Goal: Task Accomplishment & Management: Complete application form

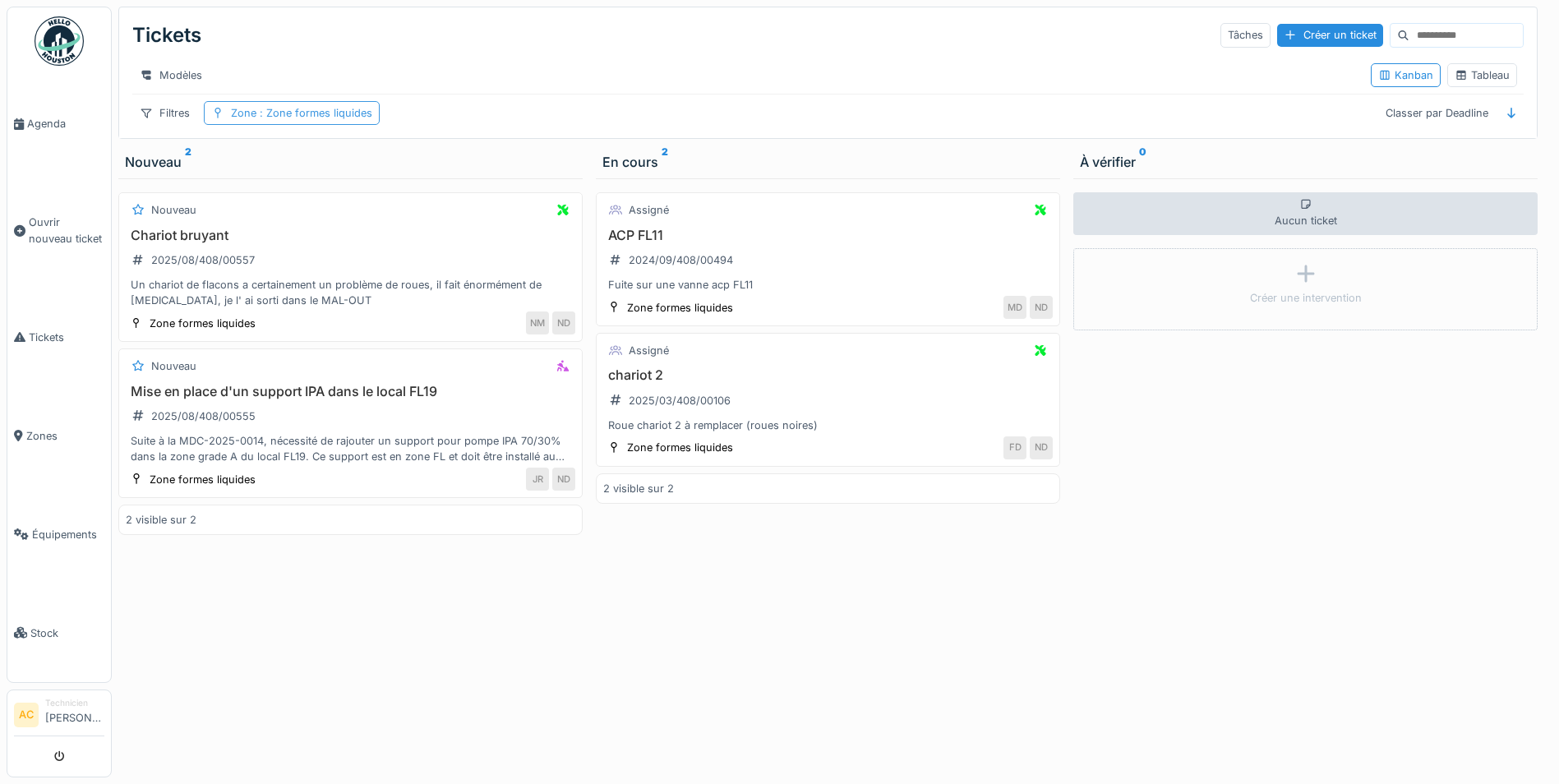
click at [299, 119] on span ": Zone formes liquides" at bounding box center [314, 112] width 116 height 12
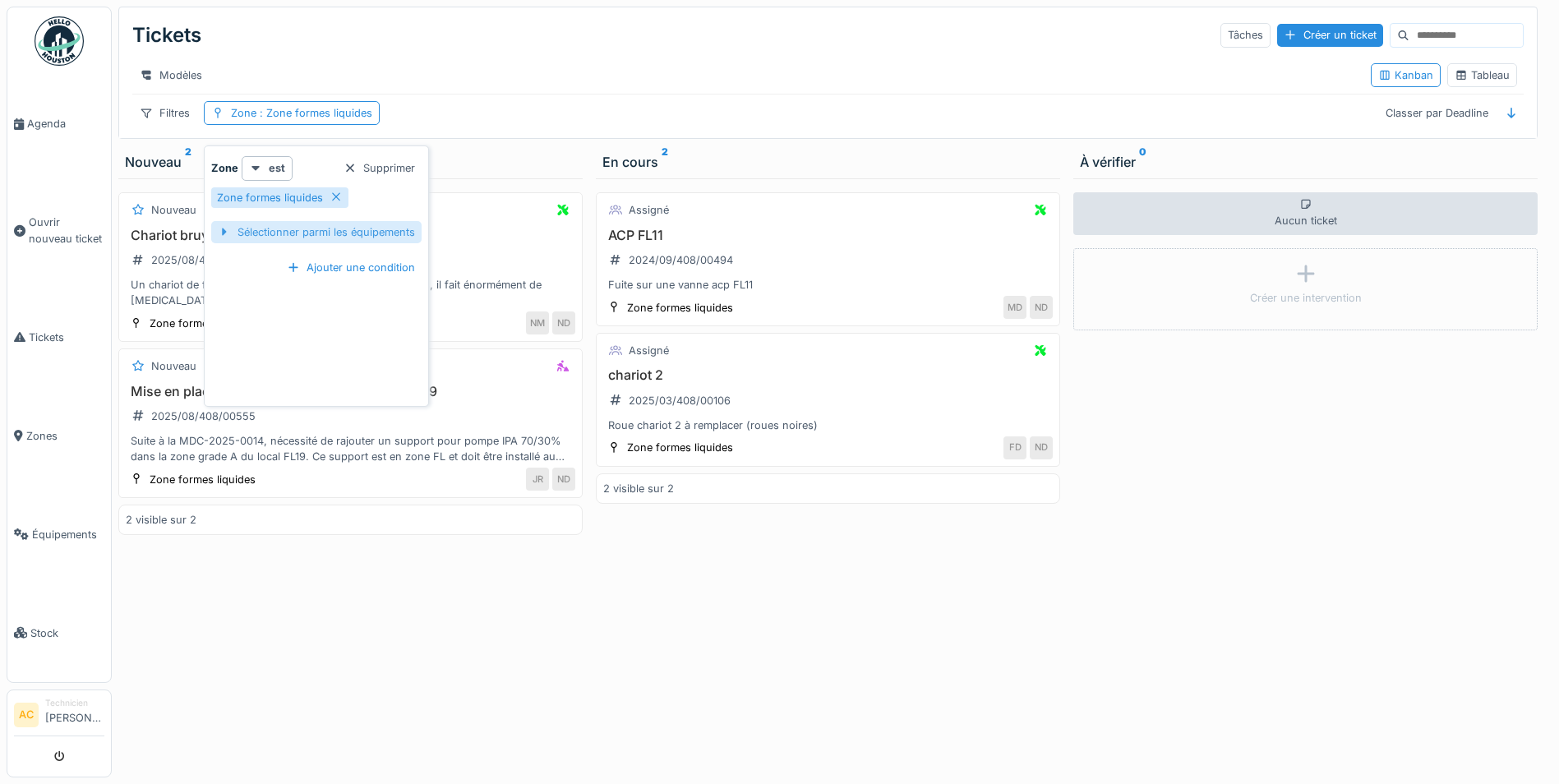
click at [218, 230] on div at bounding box center [225, 232] width 13 height 16
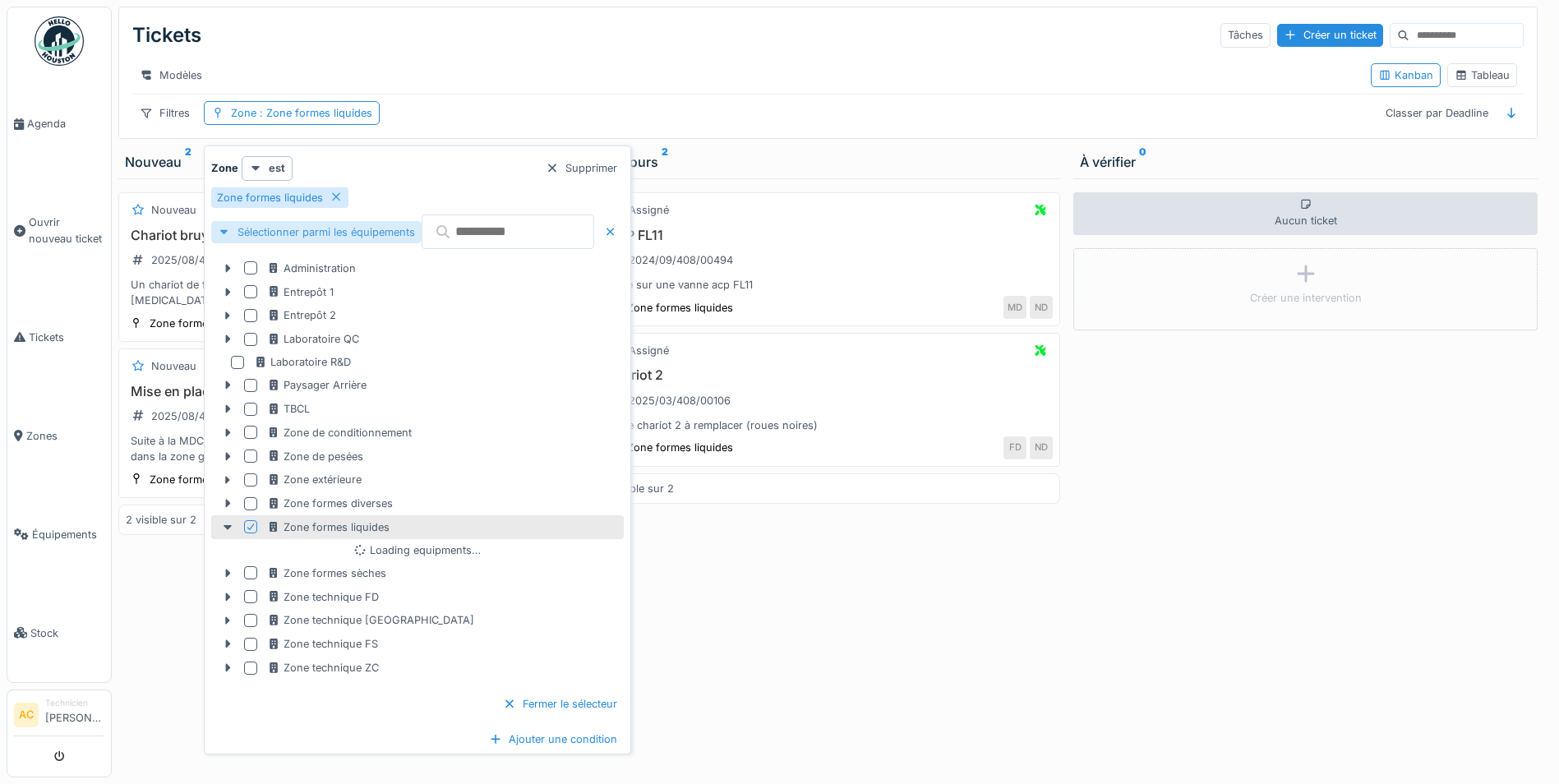
click at [226, 230] on div at bounding box center [225, 232] width 13 height 16
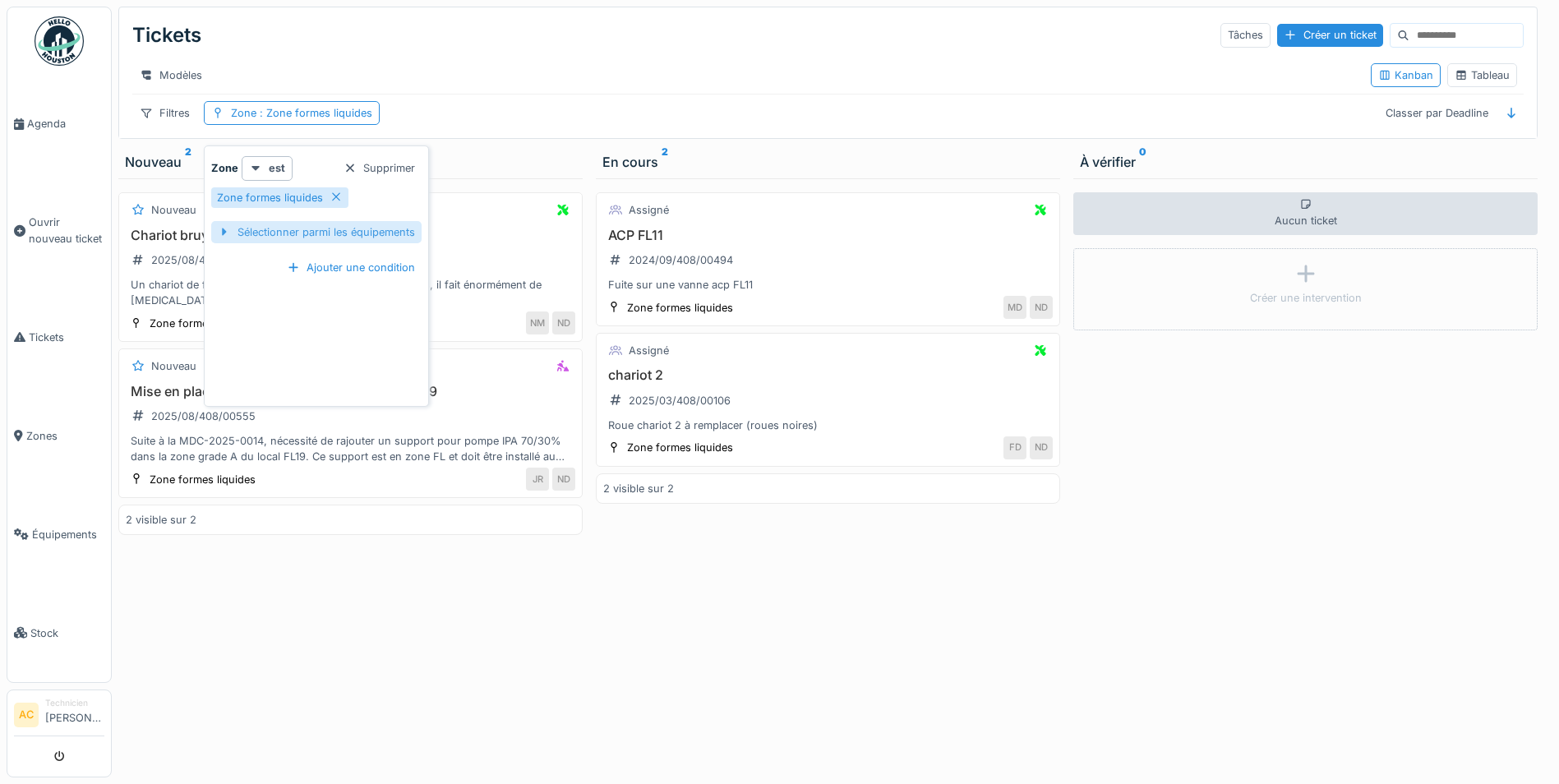
click at [226, 230] on div at bounding box center [225, 232] width 13 height 16
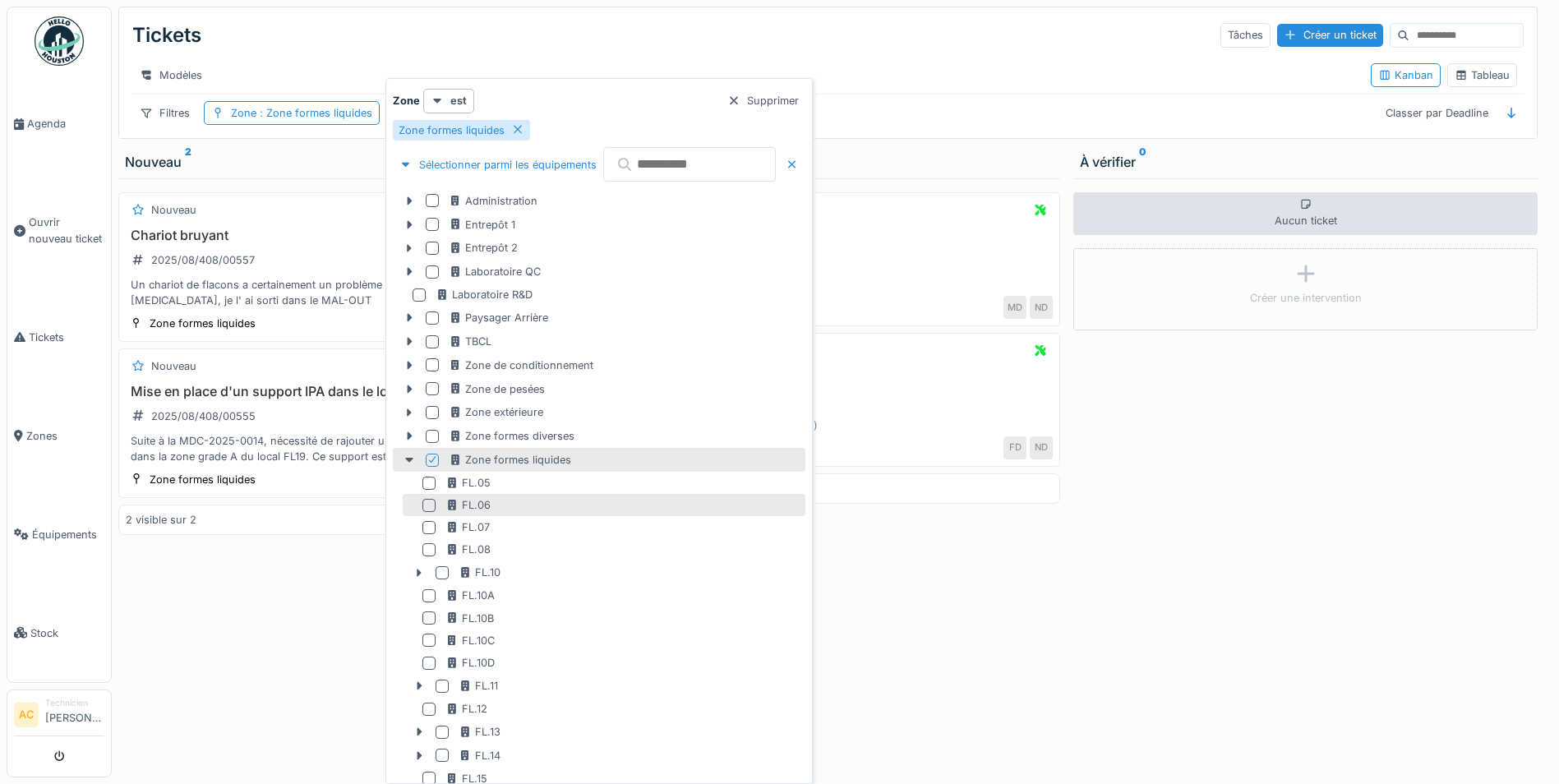
click at [429, 508] on div at bounding box center [429, 506] width 13 height 13
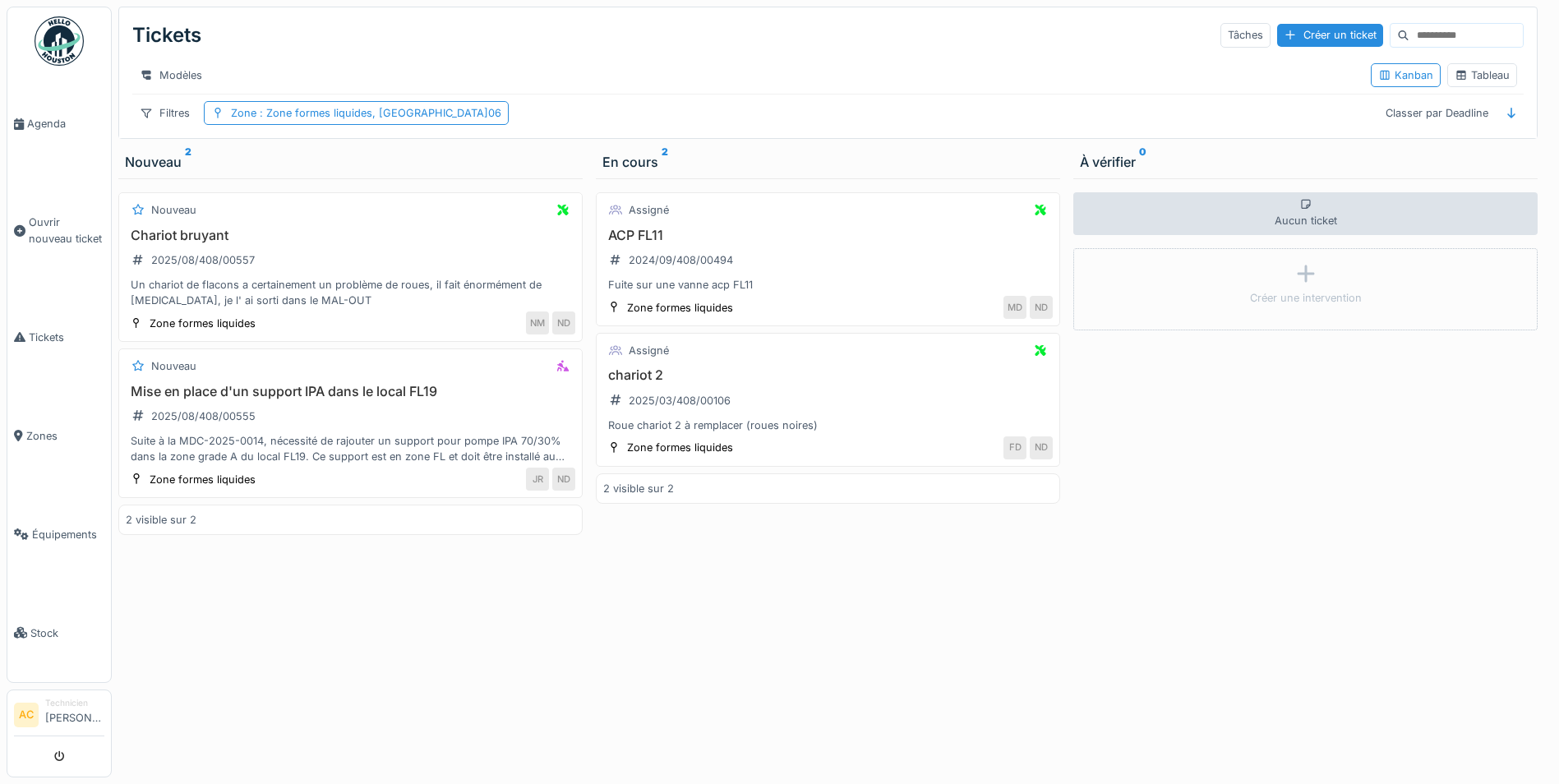
click at [1359, 508] on div "Aucun ticket Créer une intervention" at bounding box center [1306, 478] width 464 height 599
click at [357, 121] on div "Zone : Zone formes liquides, FL.06" at bounding box center [366, 112] width 270 height 16
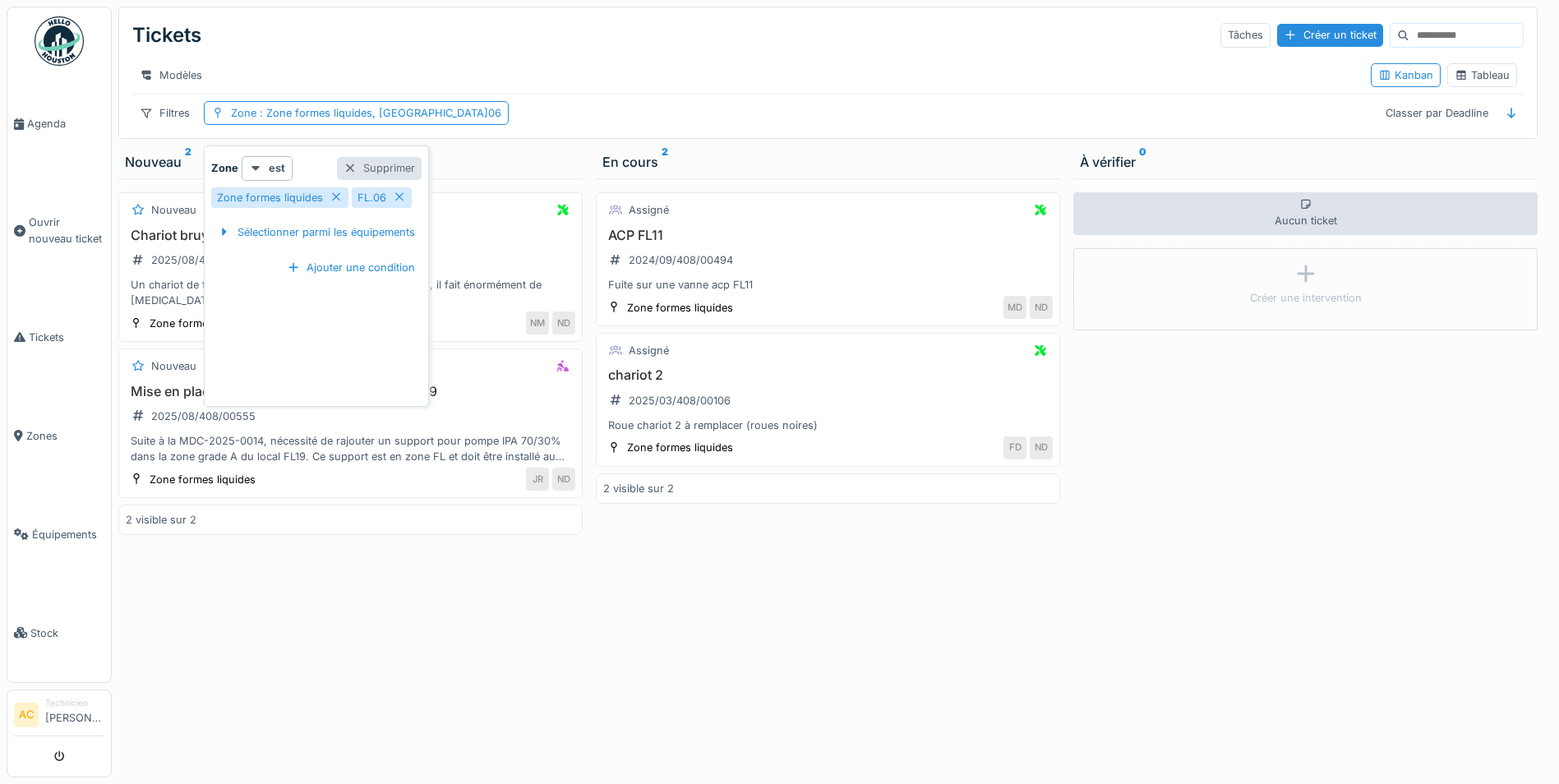
click at [369, 169] on div "Supprimer" at bounding box center [379, 168] width 84 height 22
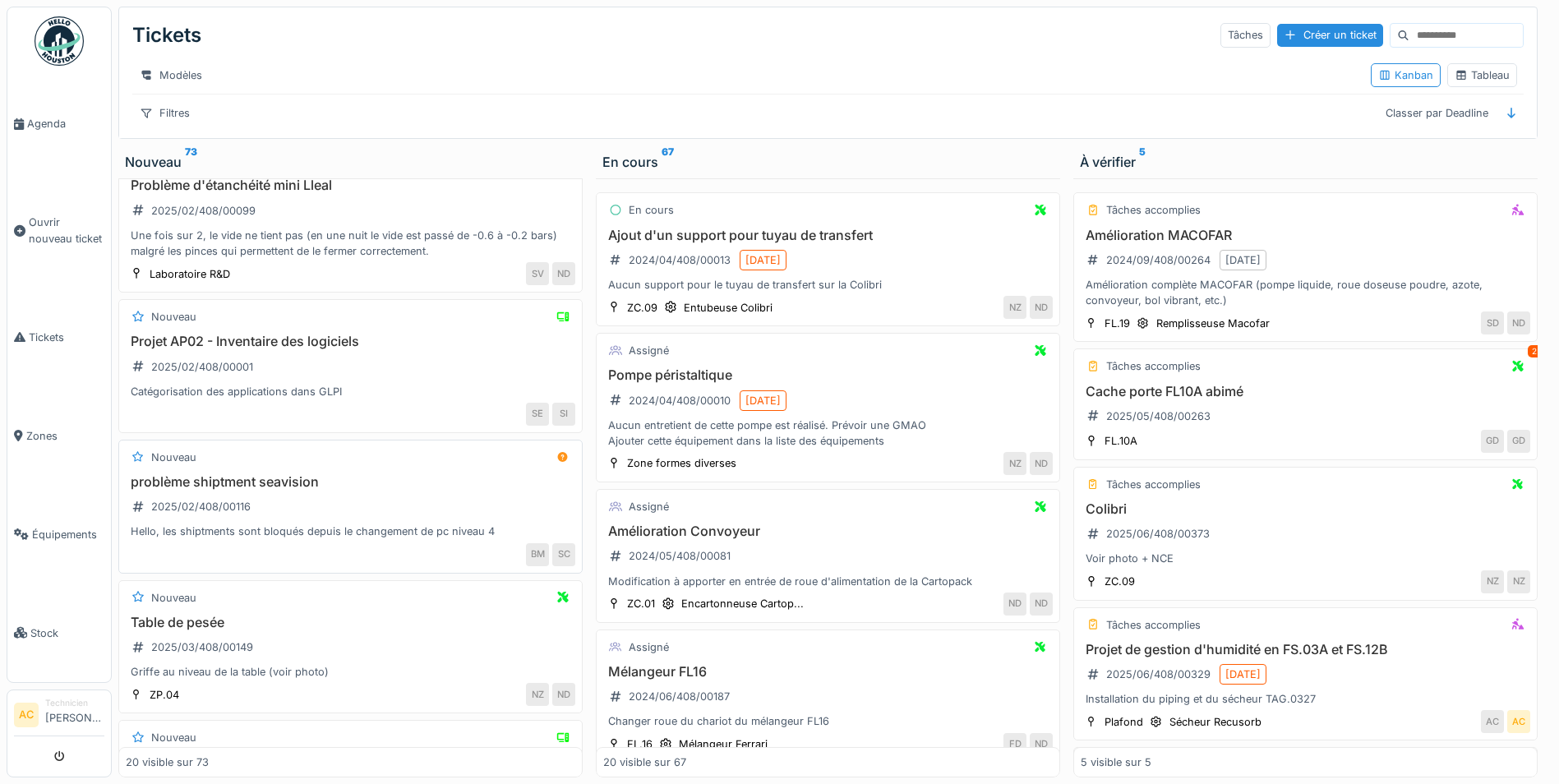
scroll to position [1643, 0]
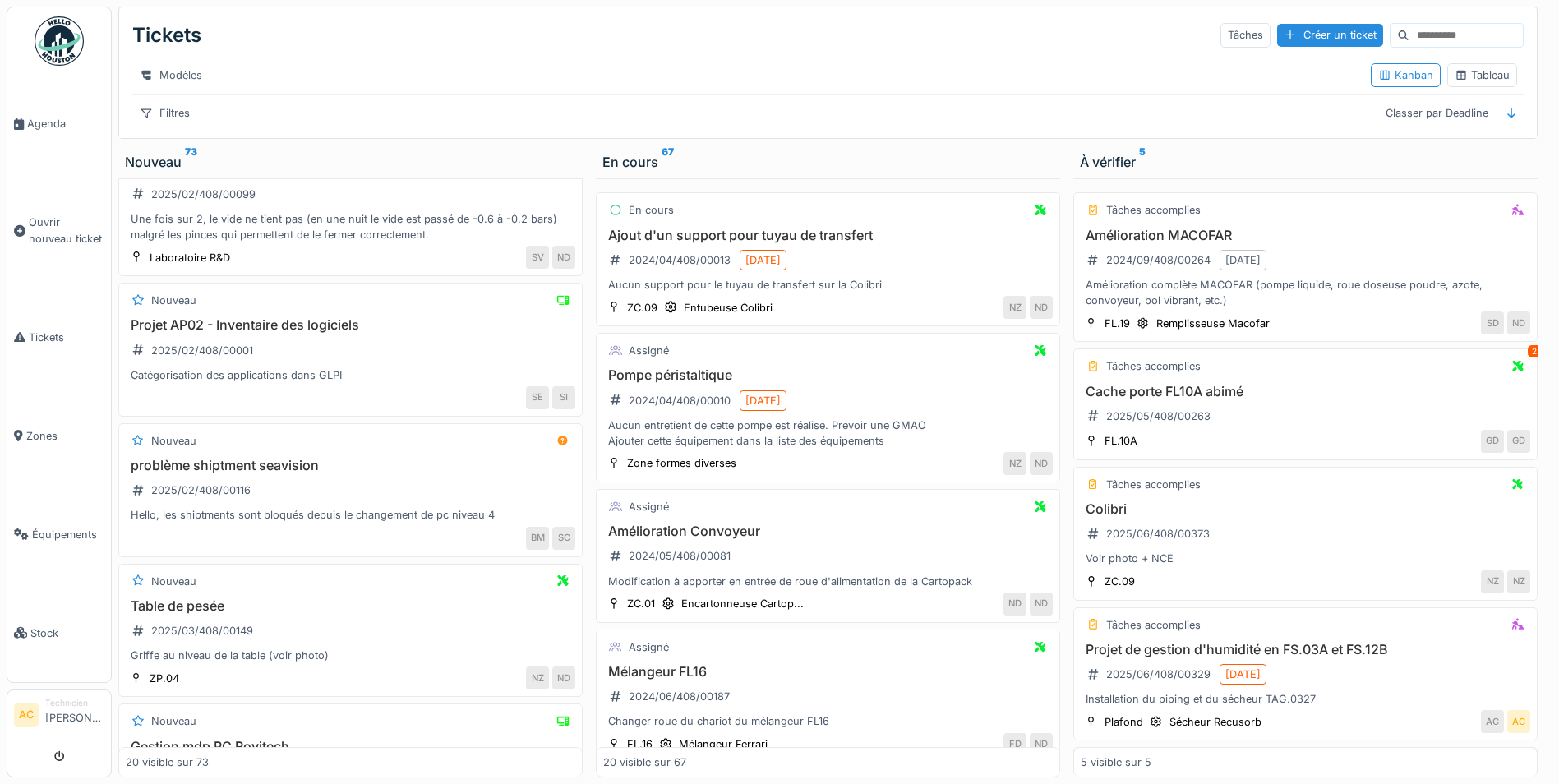
click at [48, 32] on img at bounding box center [58, 41] width 49 height 49
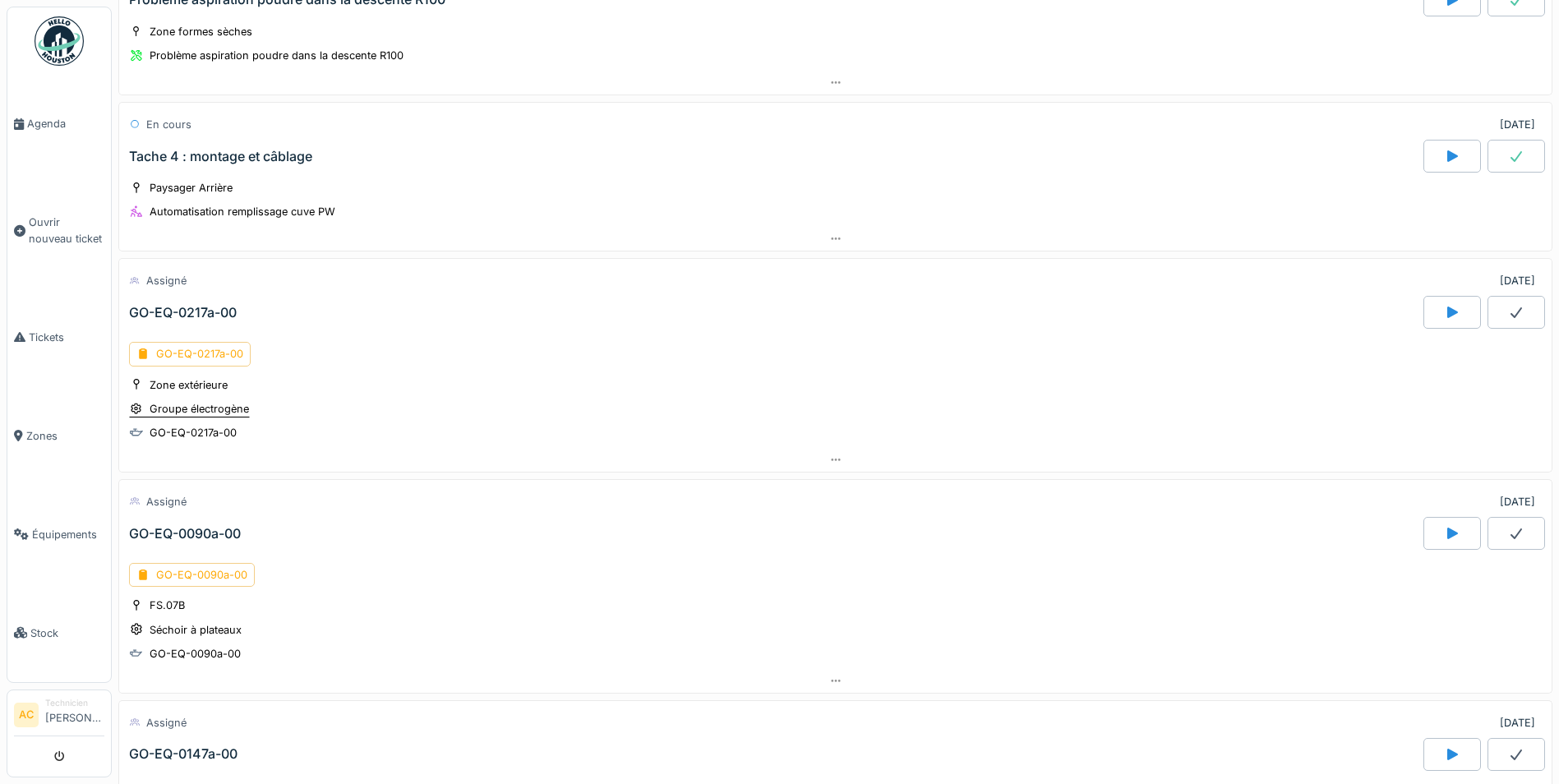
scroll to position [328, 0]
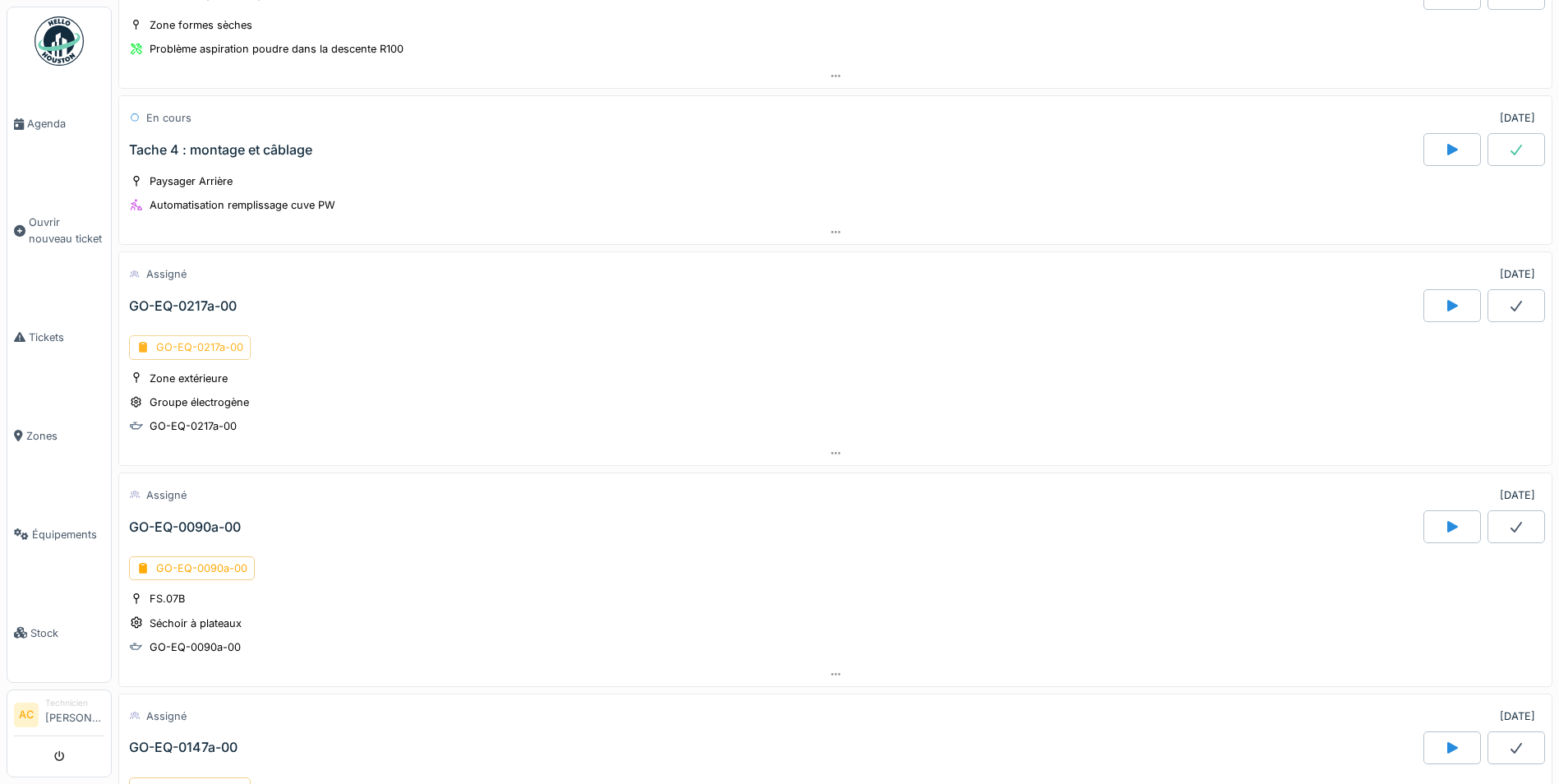
click at [194, 354] on div "GO-EQ-0217a-00" at bounding box center [189, 347] width 122 height 24
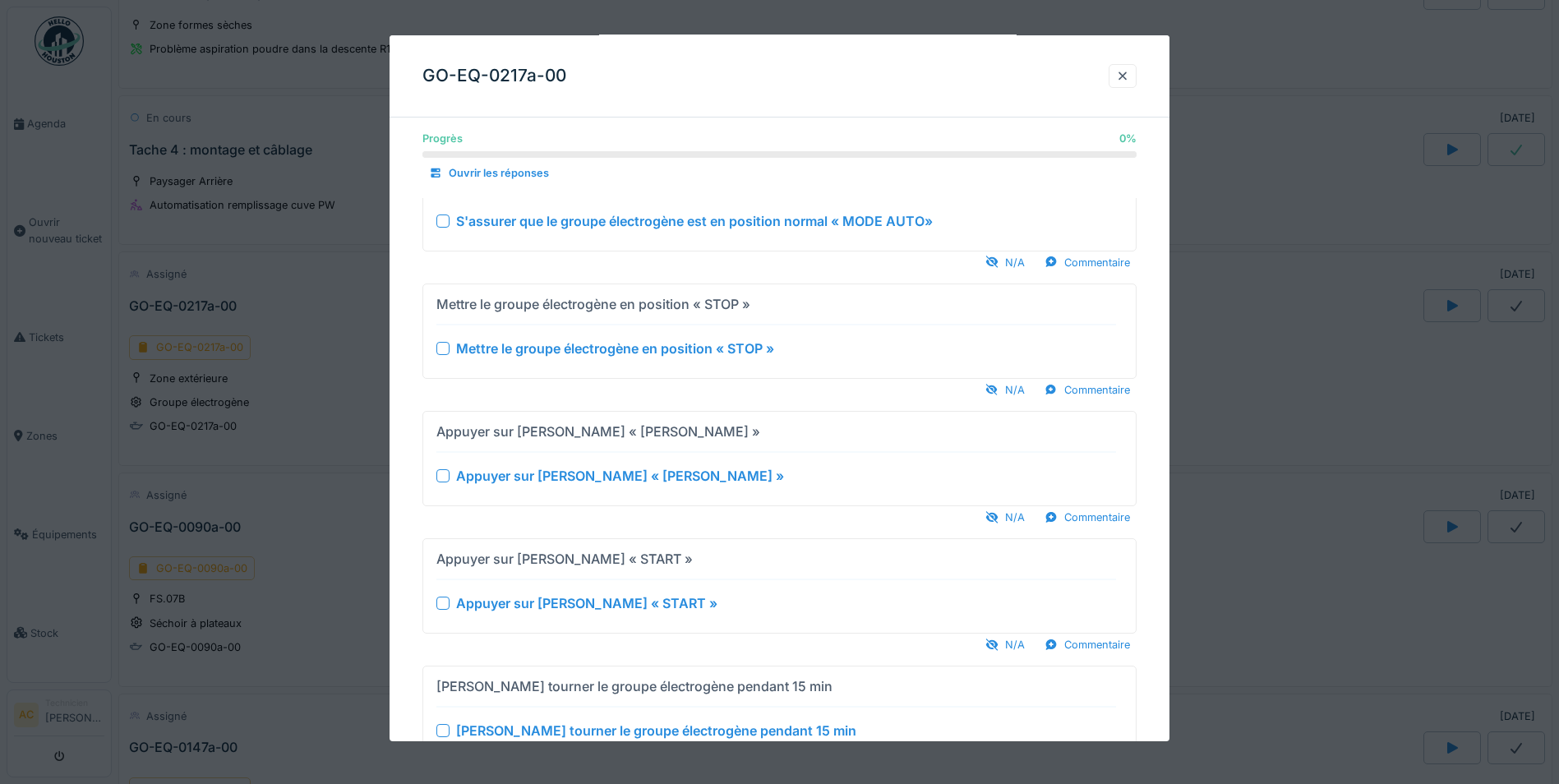
scroll to position [0, 0]
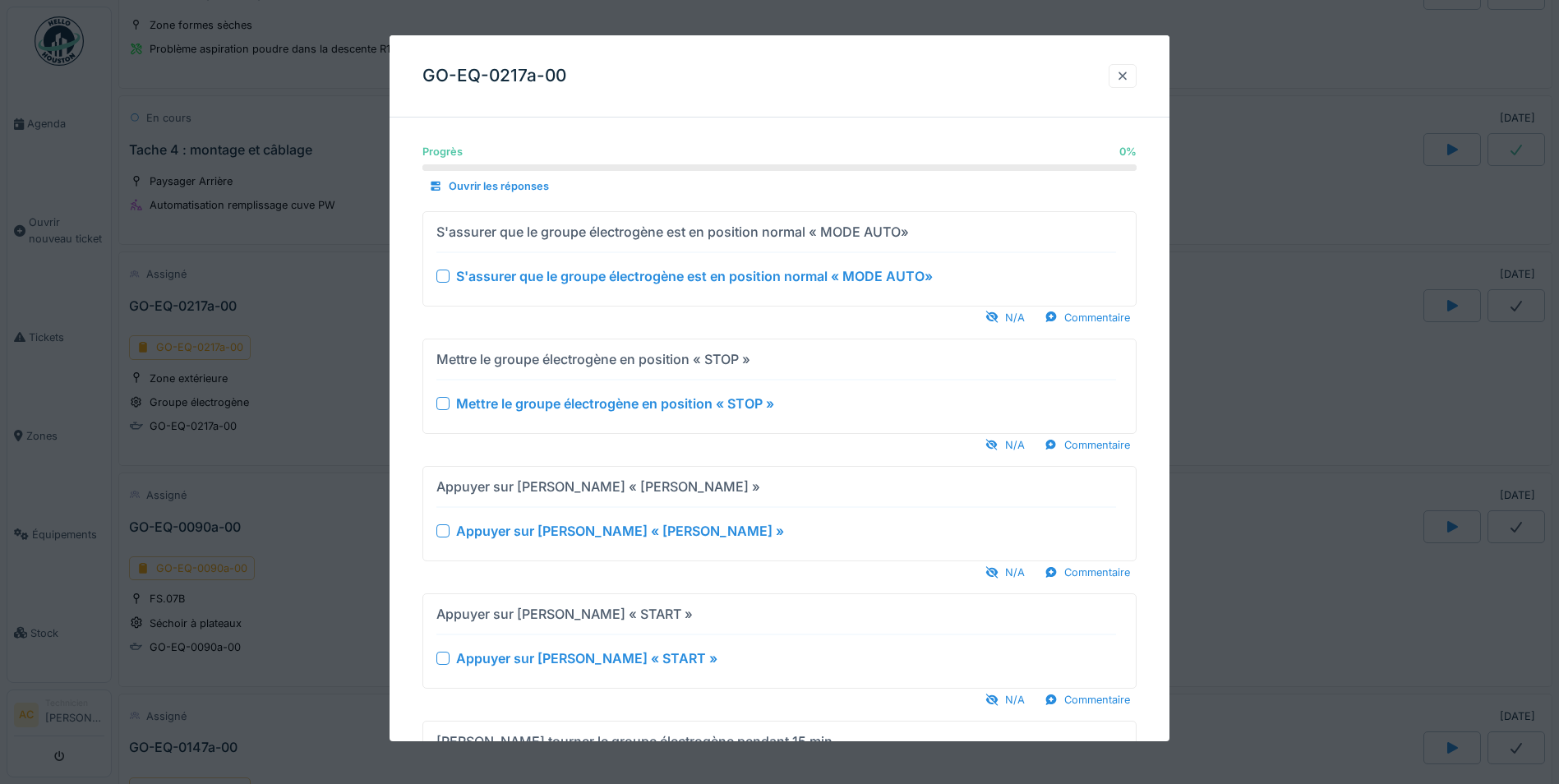
click at [1126, 83] on div at bounding box center [1123, 76] width 13 height 16
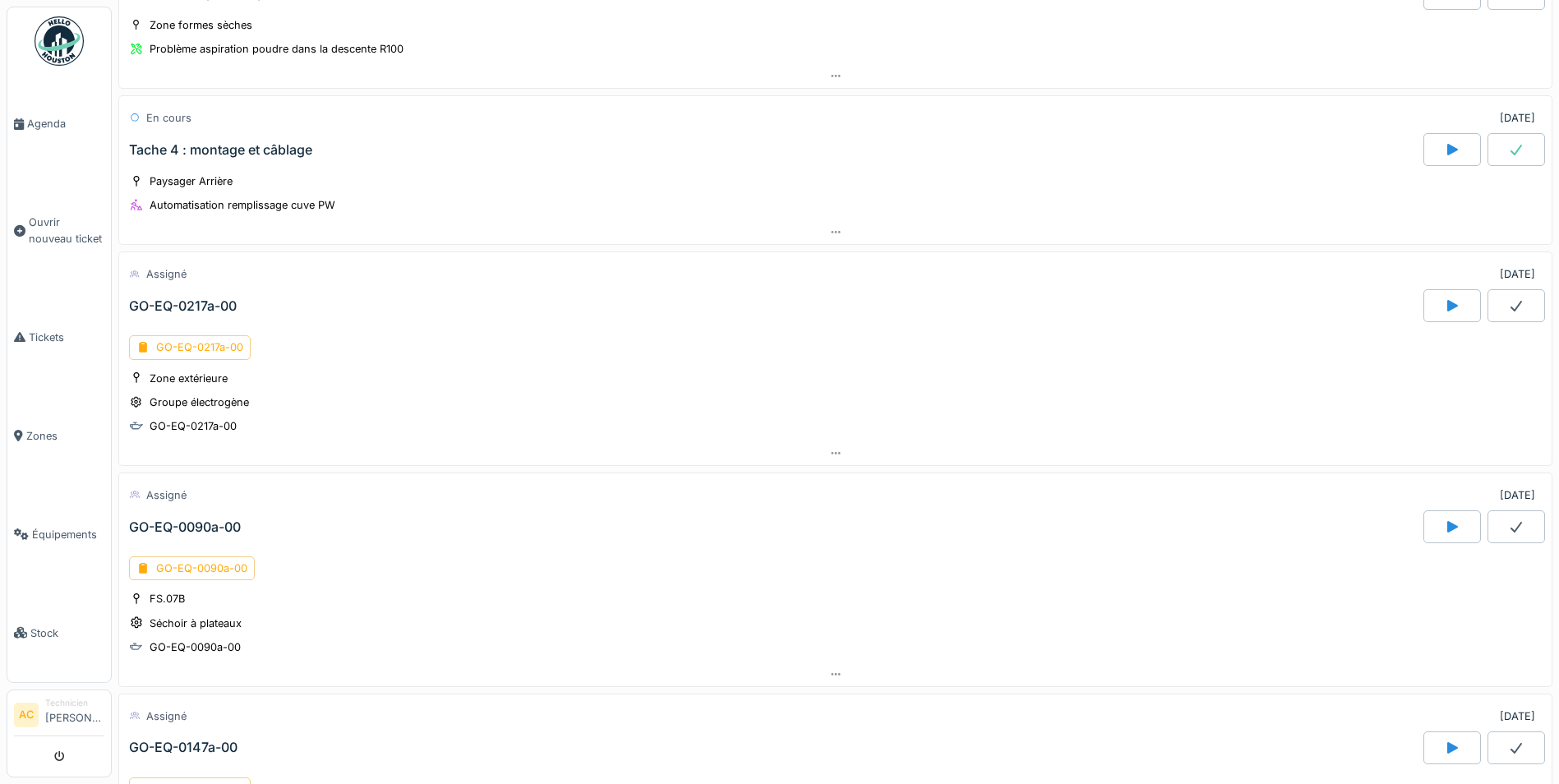
click at [1424, 293] on div at bounding box center [1452, 305] width 58 height 32
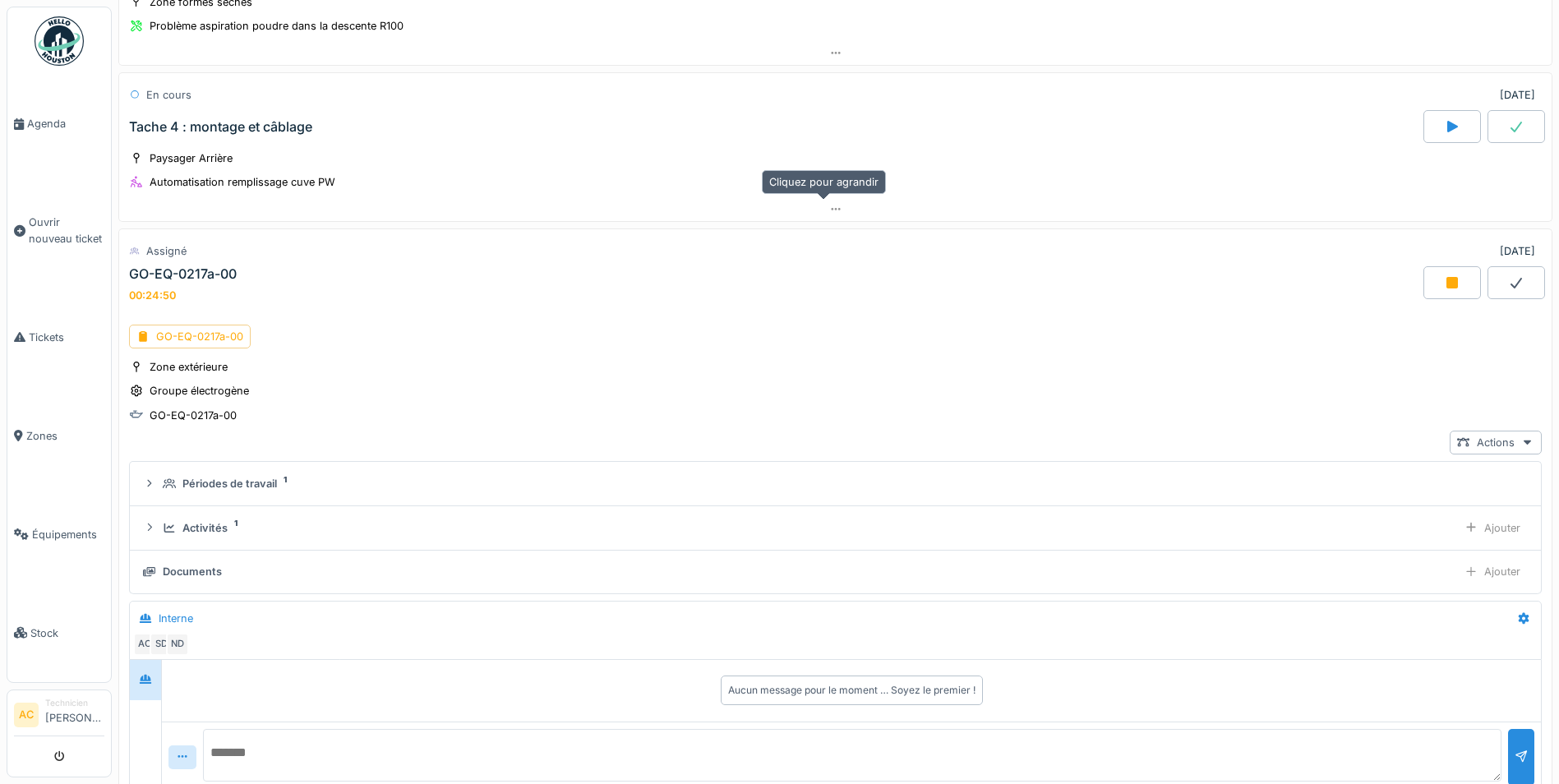
scroll to position [350, 0]
click at [1424, 296] on div at bounding box center [1452, 284] width 58 height 32
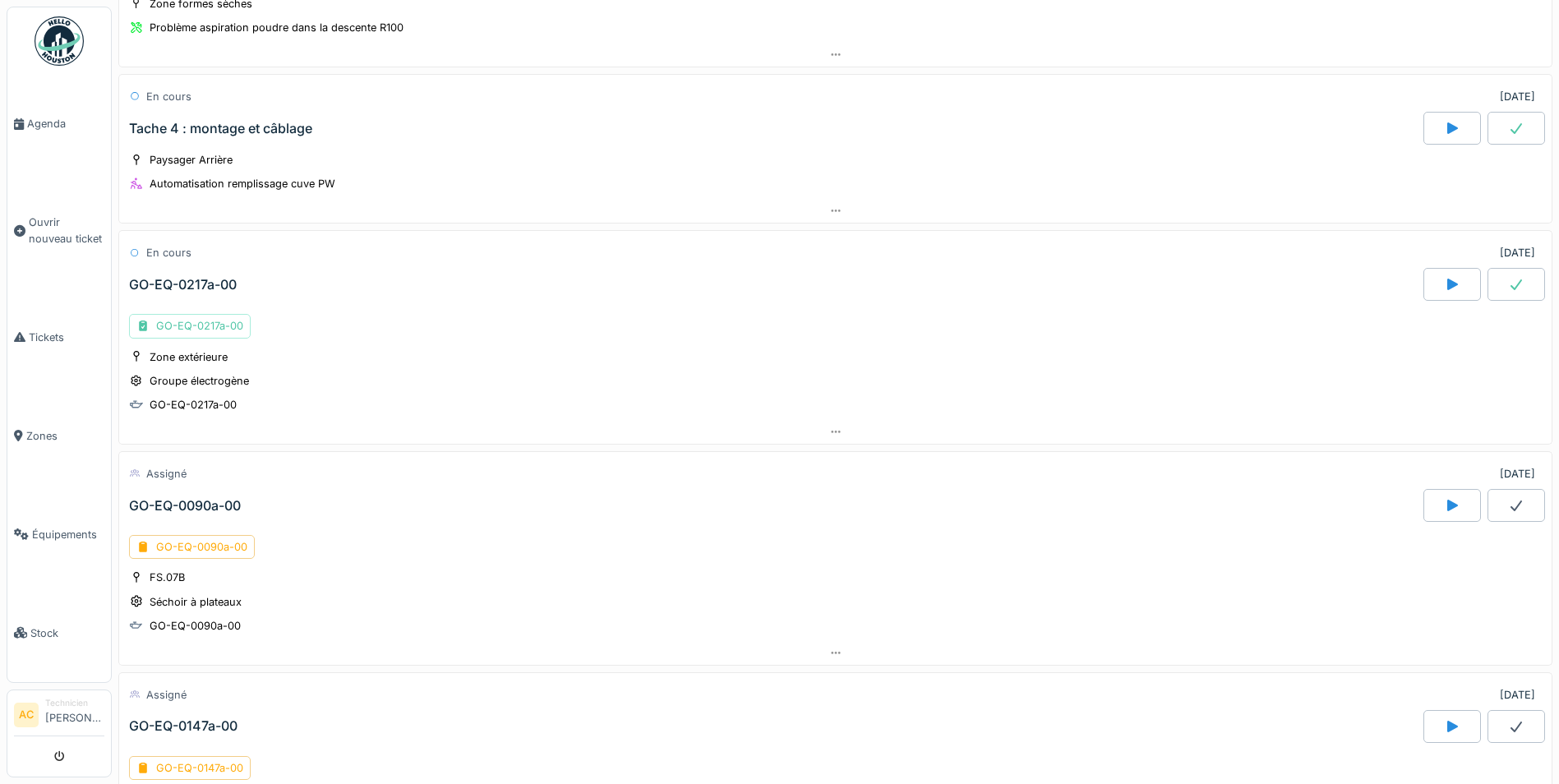
click at [1488, 278] on div at bounding box center [1516, 284] width 58 height 32
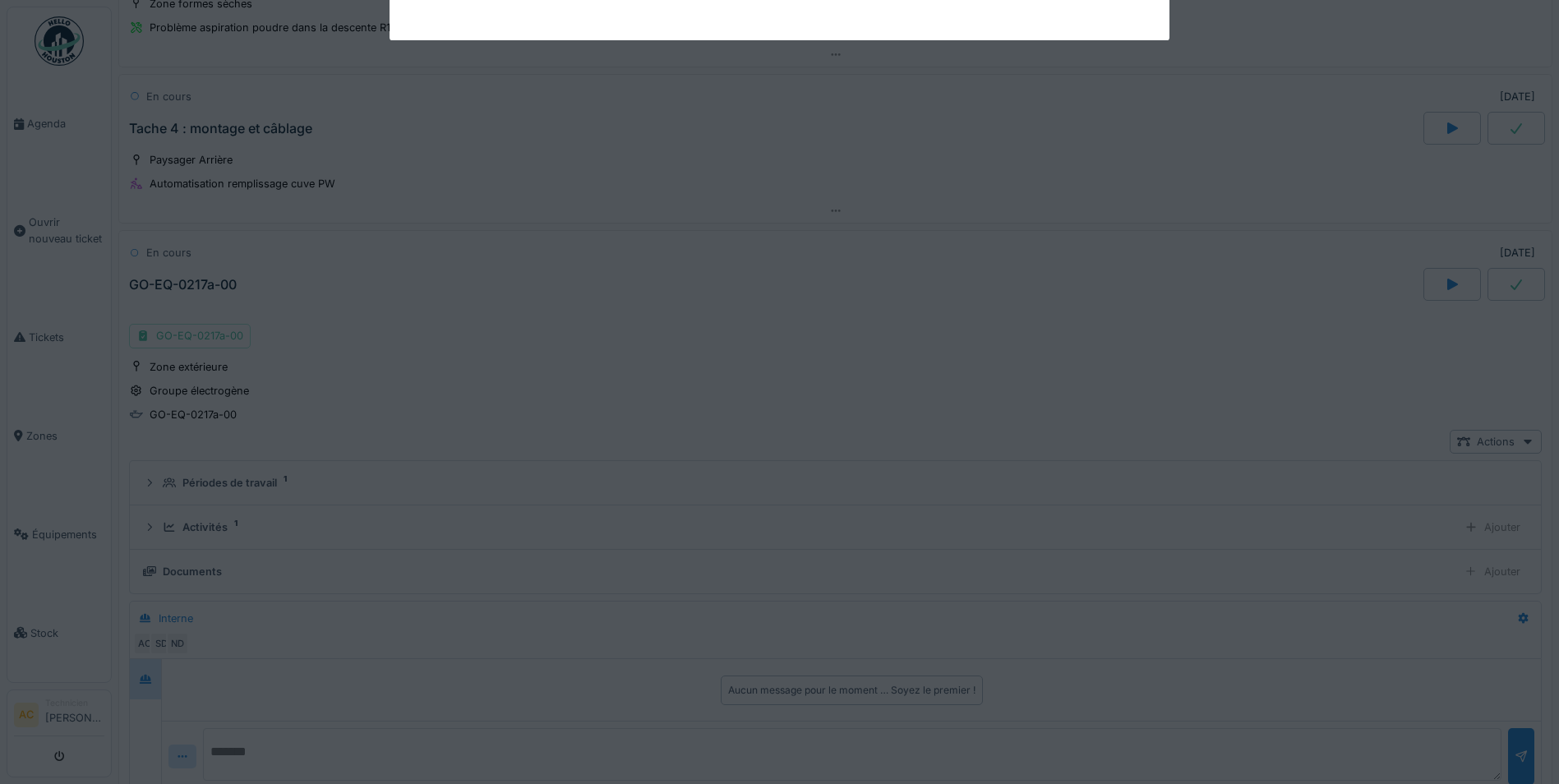
scroll to position [514, 0]
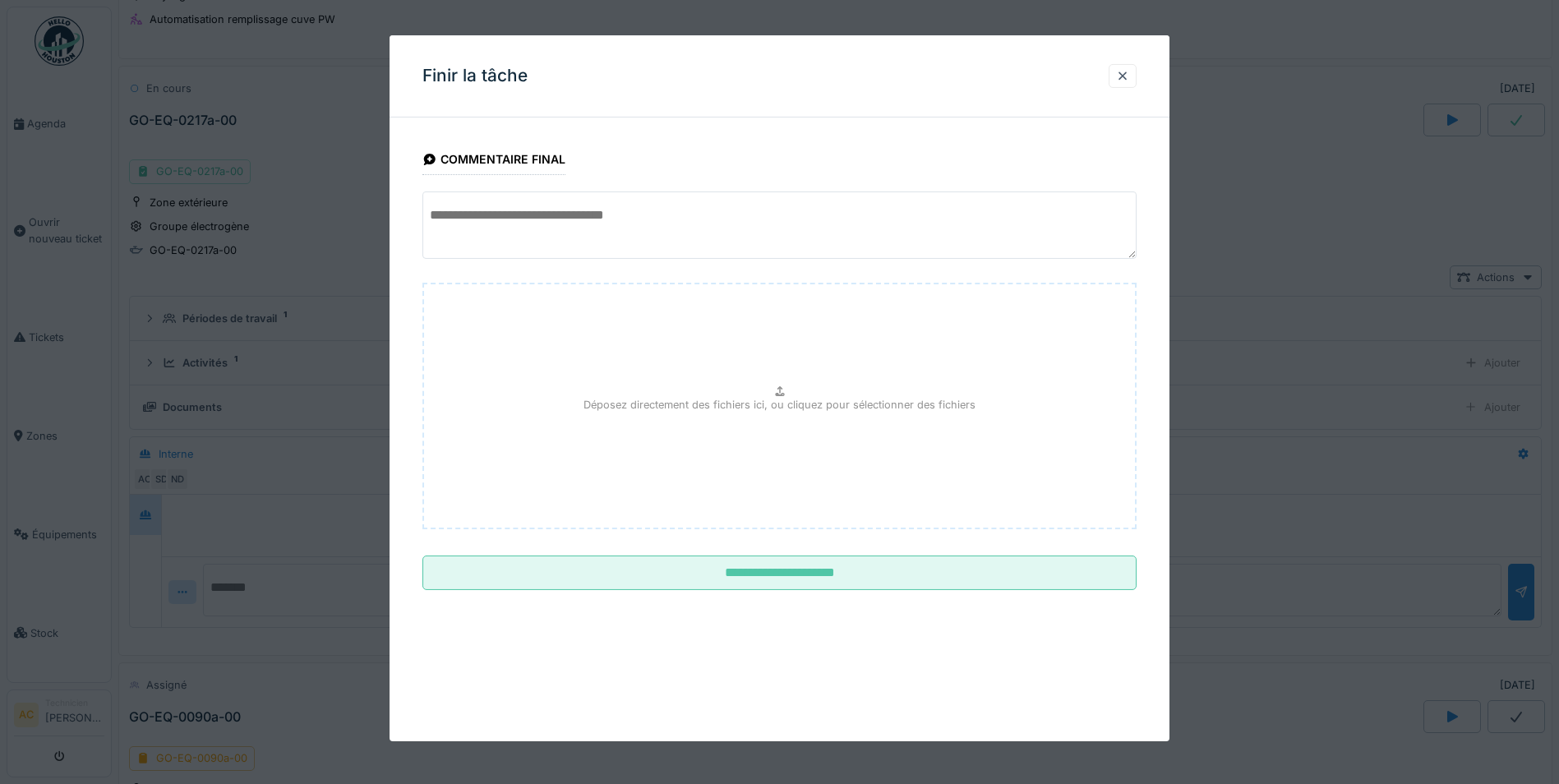
click at [569, 211] on textarea at bounding box center [780, 225] width 715 height 68
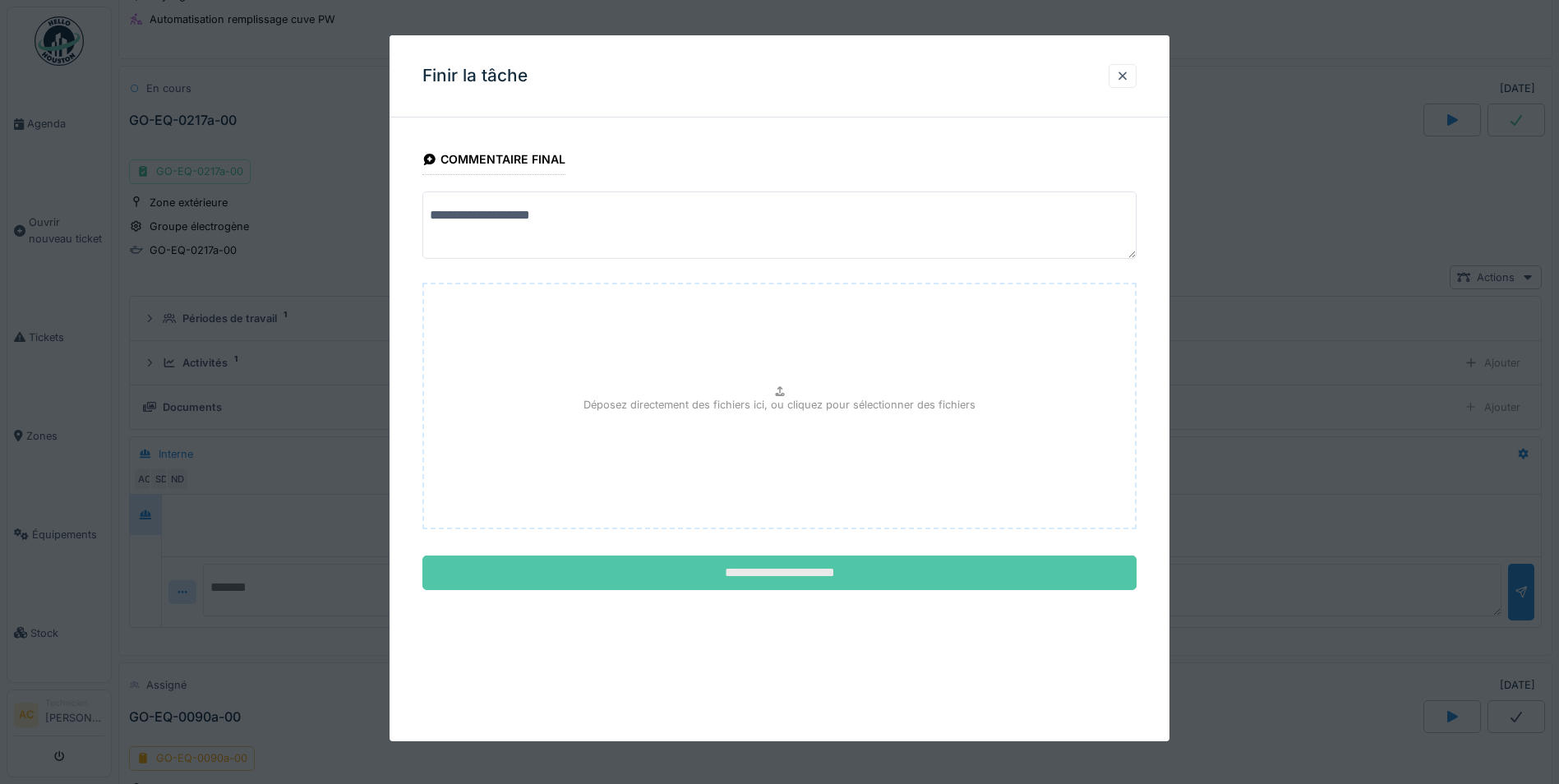
type textarea "**********"
click at [790, 576] on input "**********" at bounding box center [780, 572] width 715 height 34
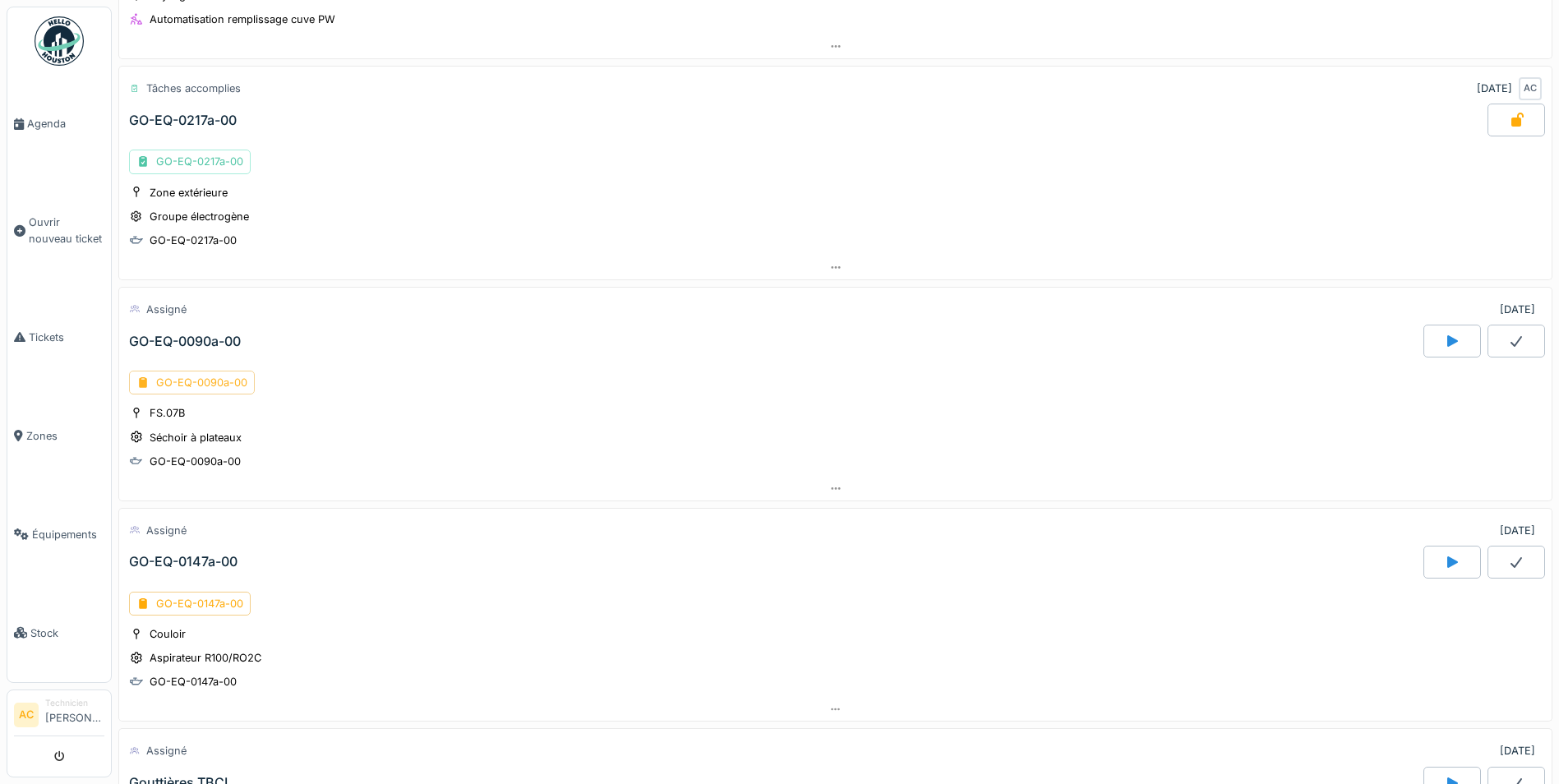
click at [198, 390] on div "GO-EQ-0090a-00" at bounding box center [192, 382] width 126 height 24
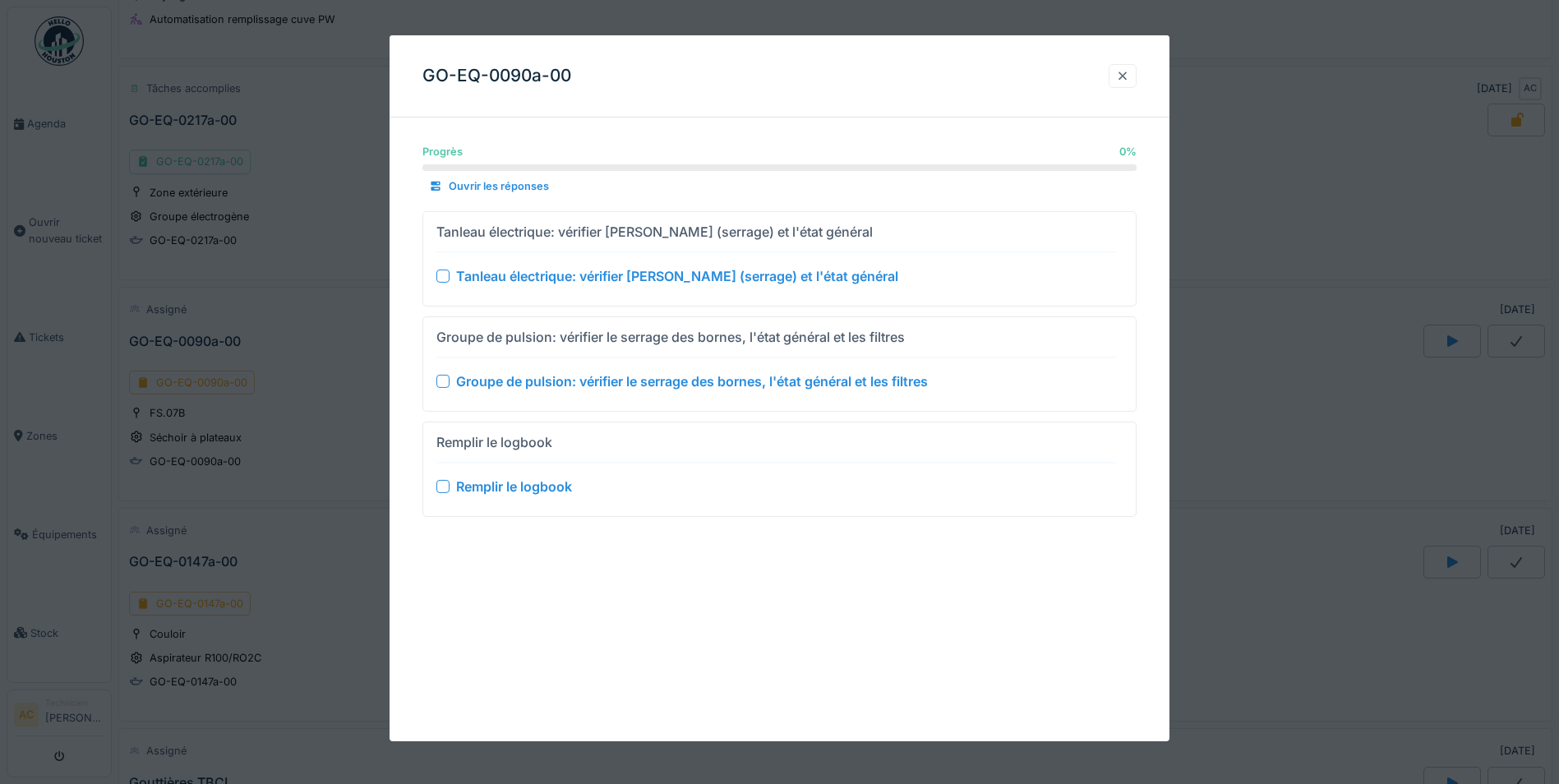
click at [1129, 80] on div at bounding box center [1123, 76] width 13 height 16
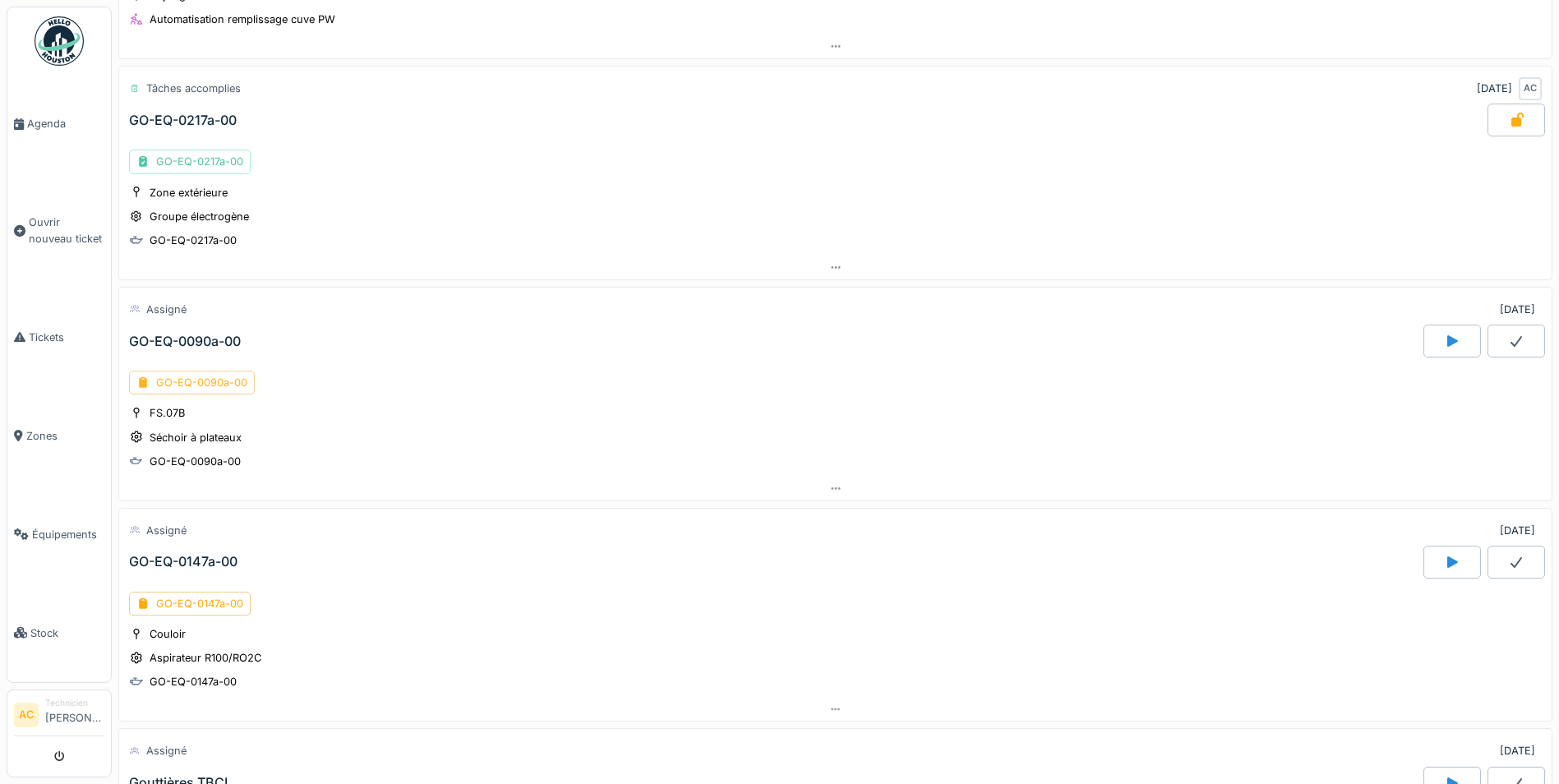
click at [186, 385] on div "GO-EQ-0090a-00" at bounding box center [192, 382] width 126 height 24
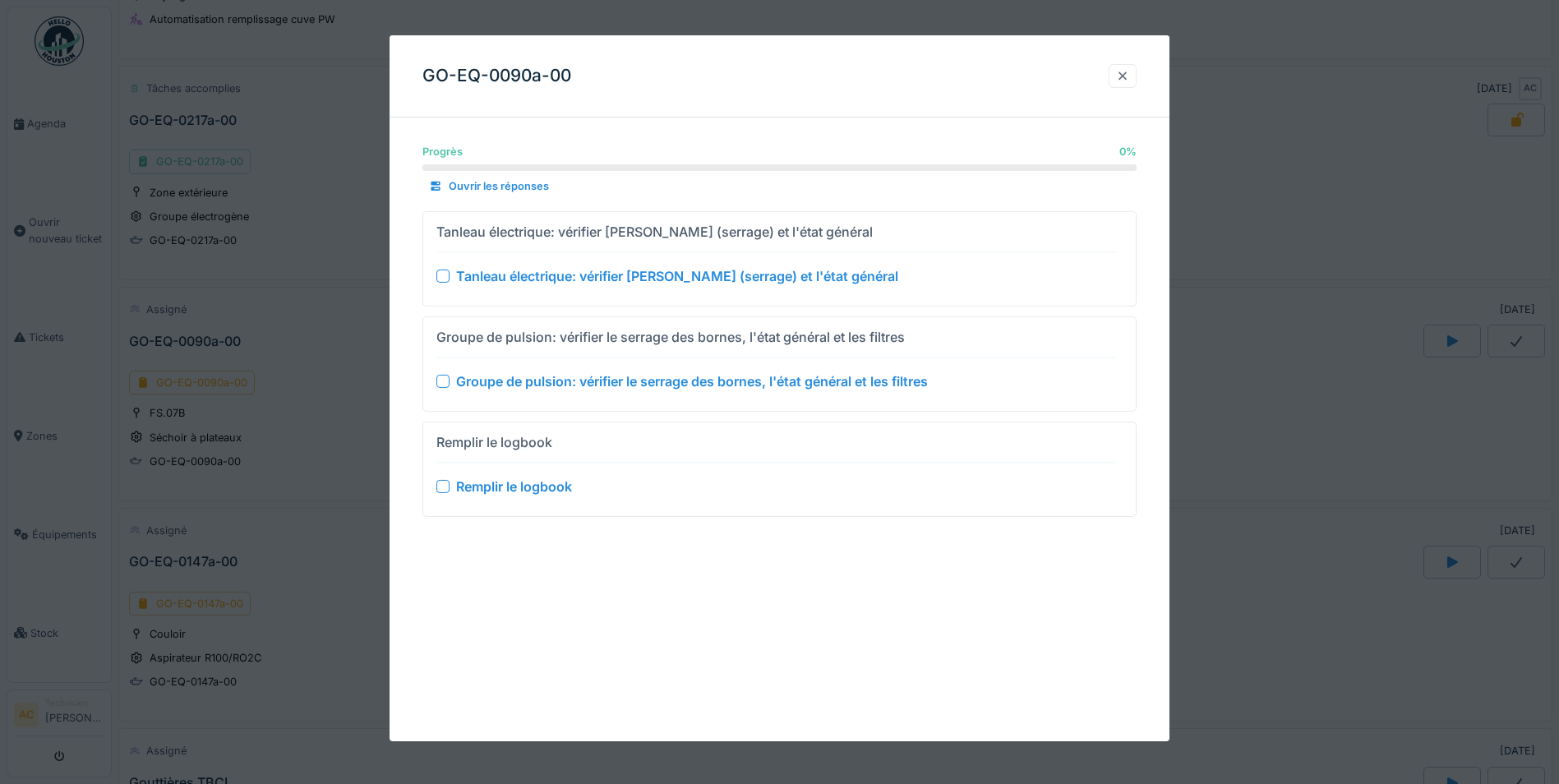
click at [1128, 75] on div at bounding box center [1123, 76] width 13 height 16
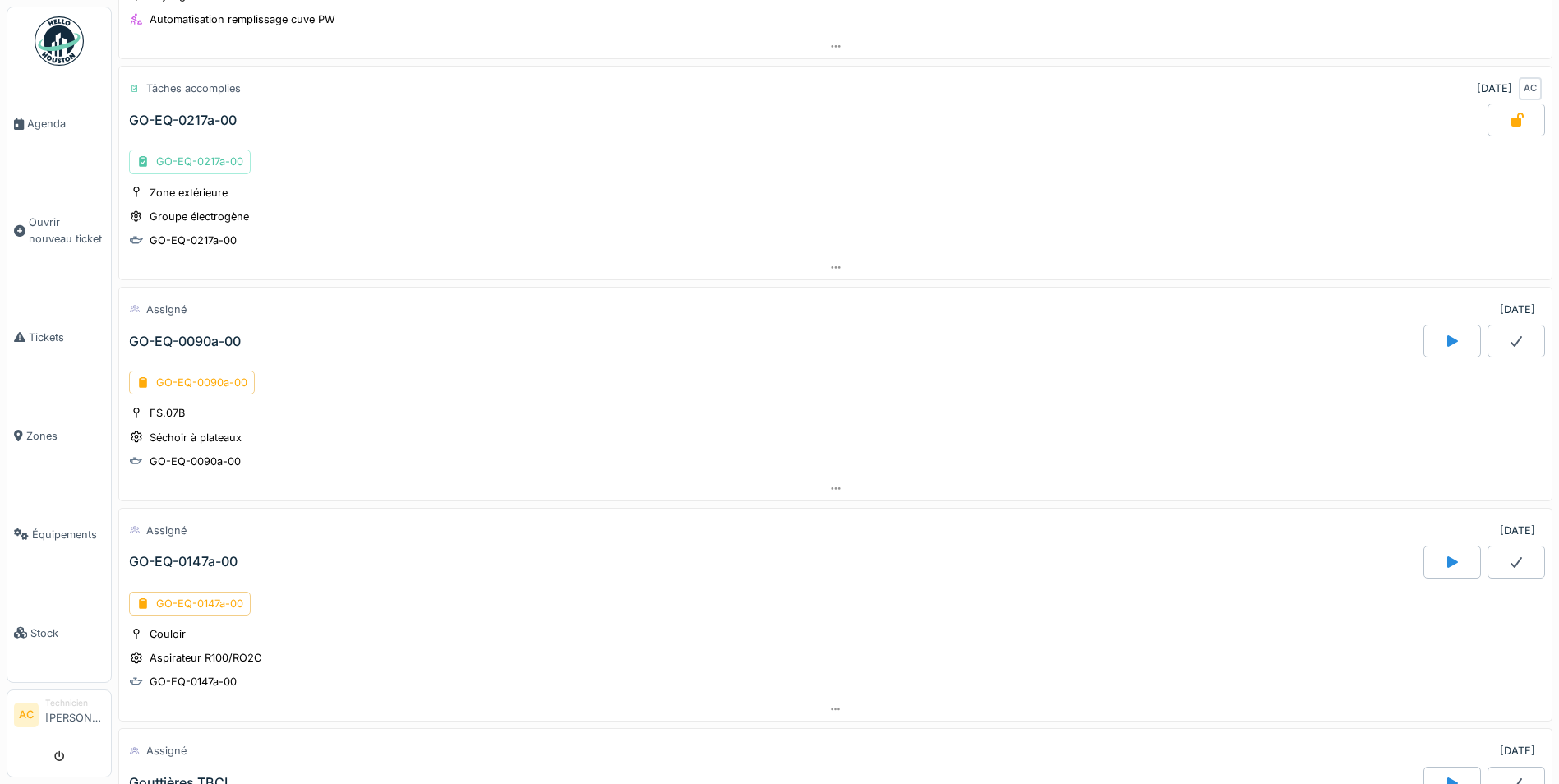
click at [1444, 335] on icon at bounding box center [1452, 341] width 17 height 13
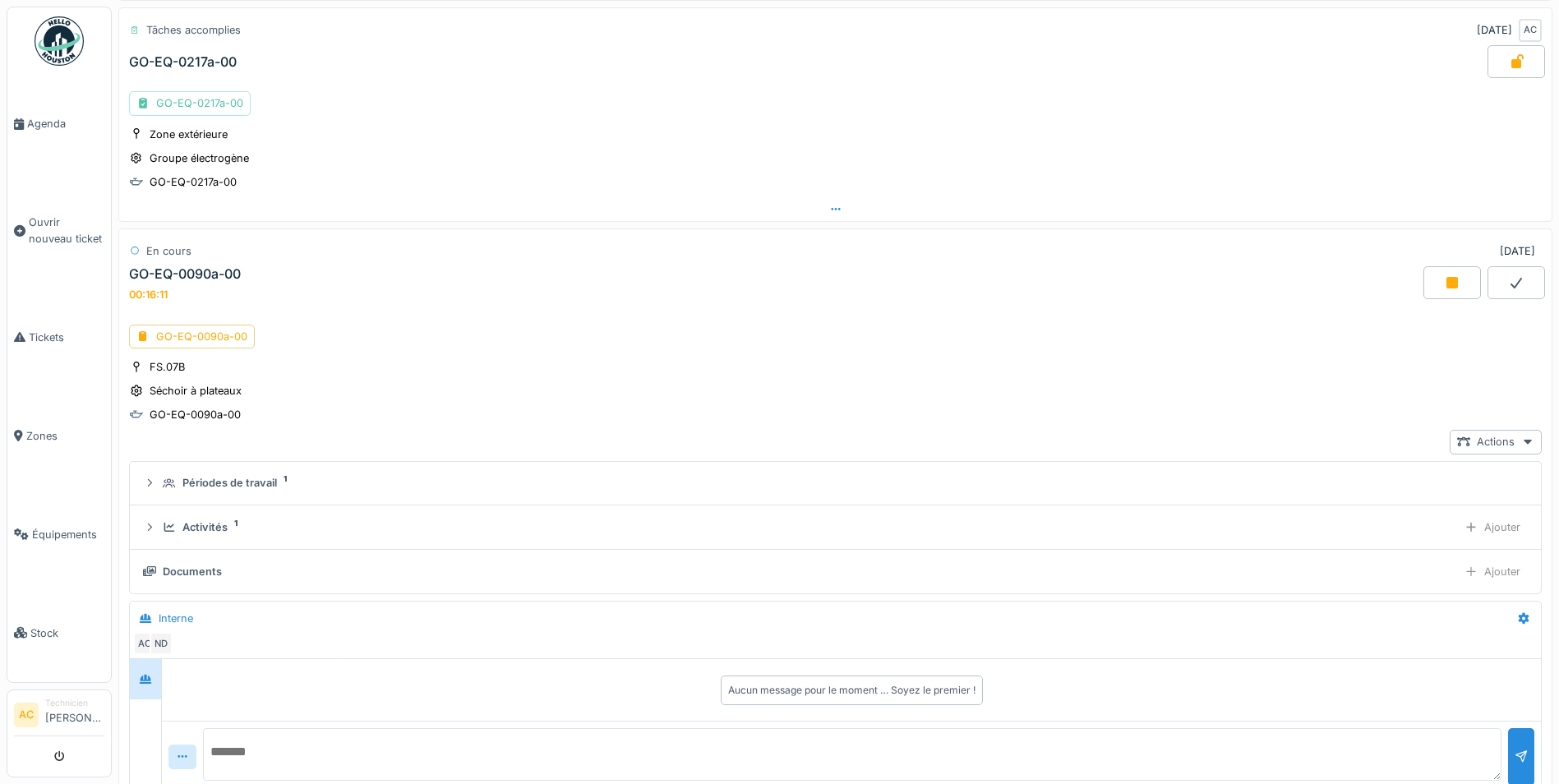
scroll to position [572, 0]
click at [1447, 288] on icon at bounding box center [1452, 284] width 11 height 11
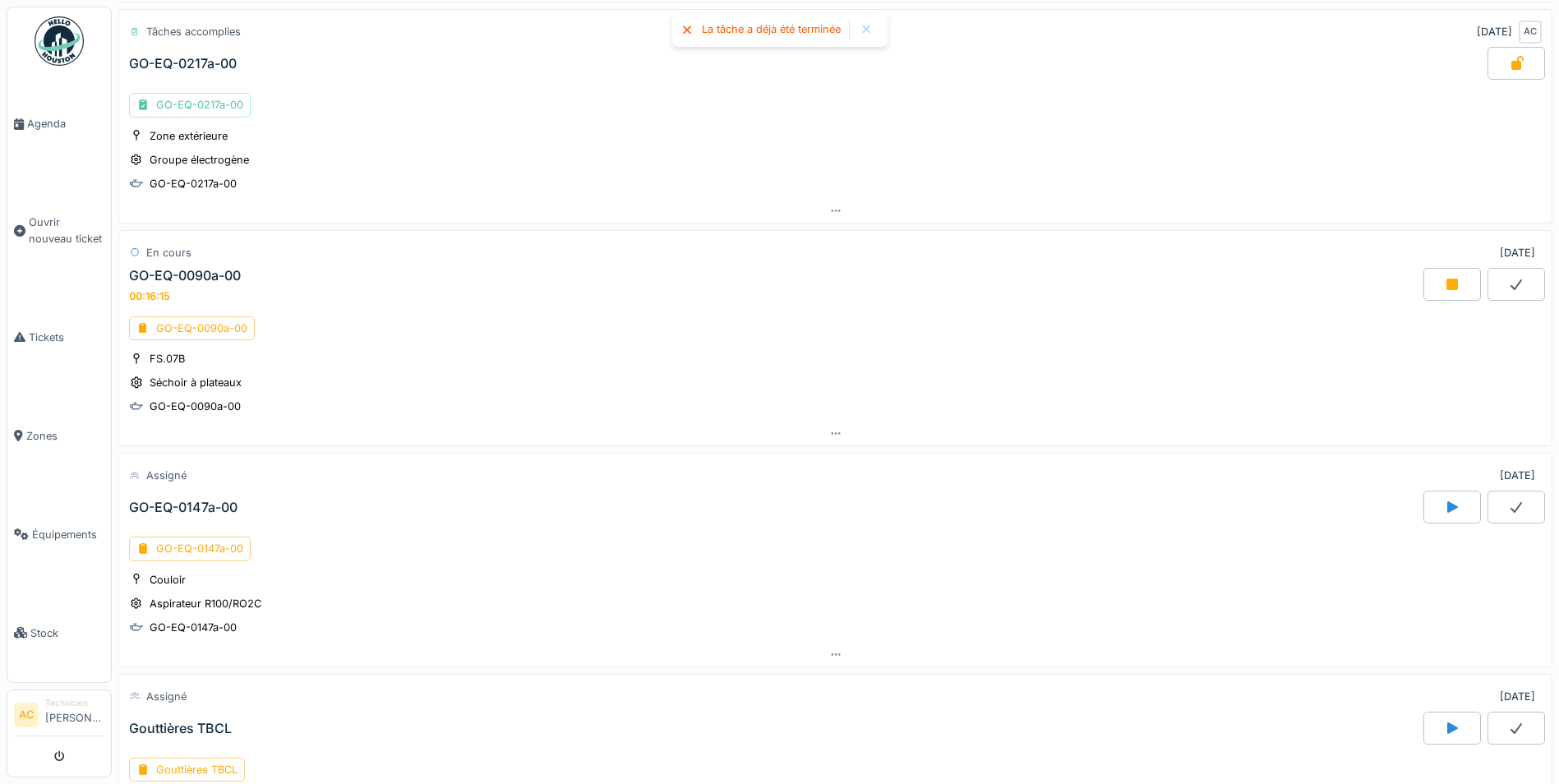
click at [1447, 279] on icon at bounding box center [1452, 284] width 11 height 11
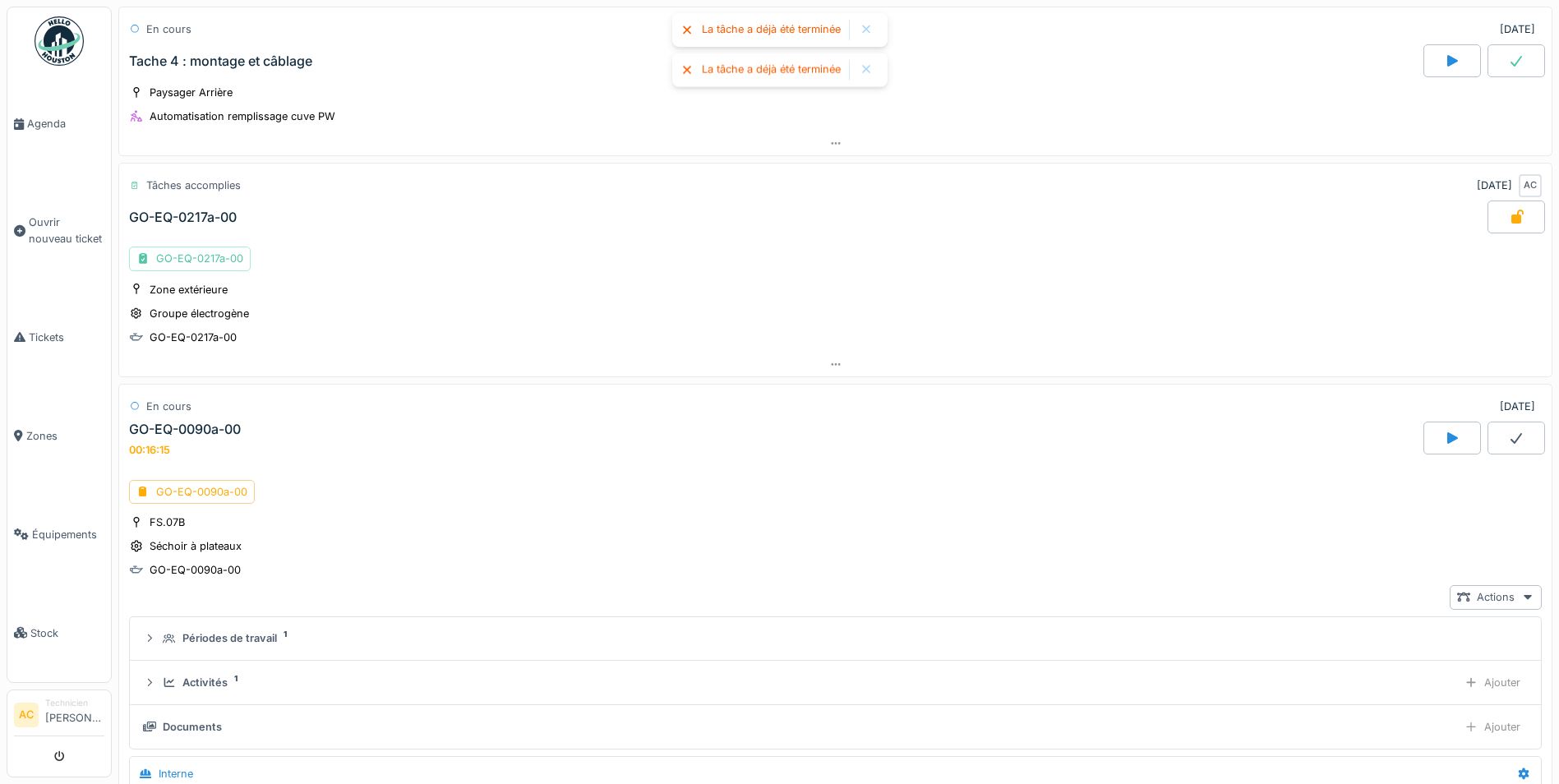
scroll to position [406, 0]
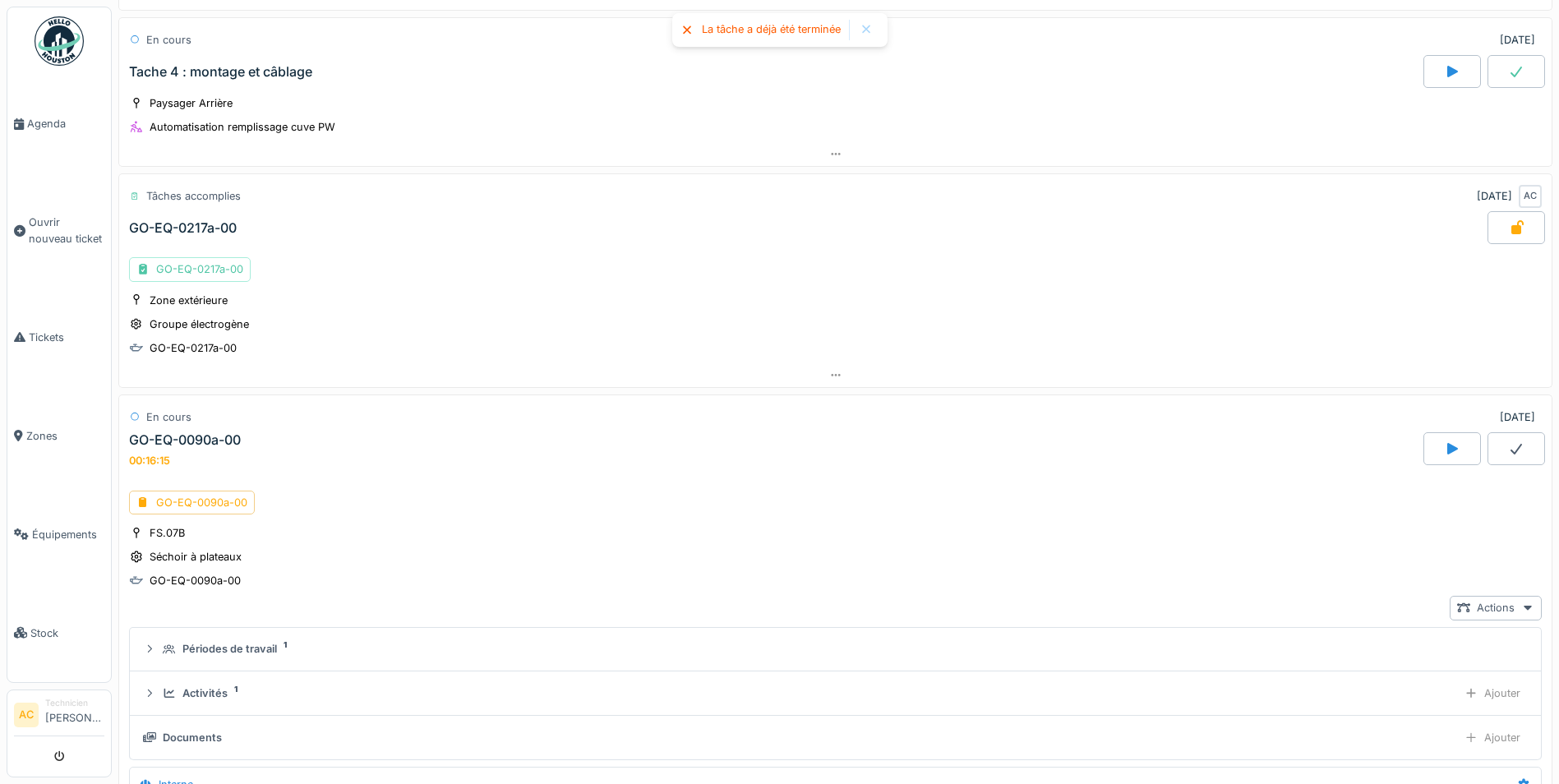
click at [177, 442] on div "GO-EQ-0090a-00" at bounding box center [185, 440] width 111 height 16
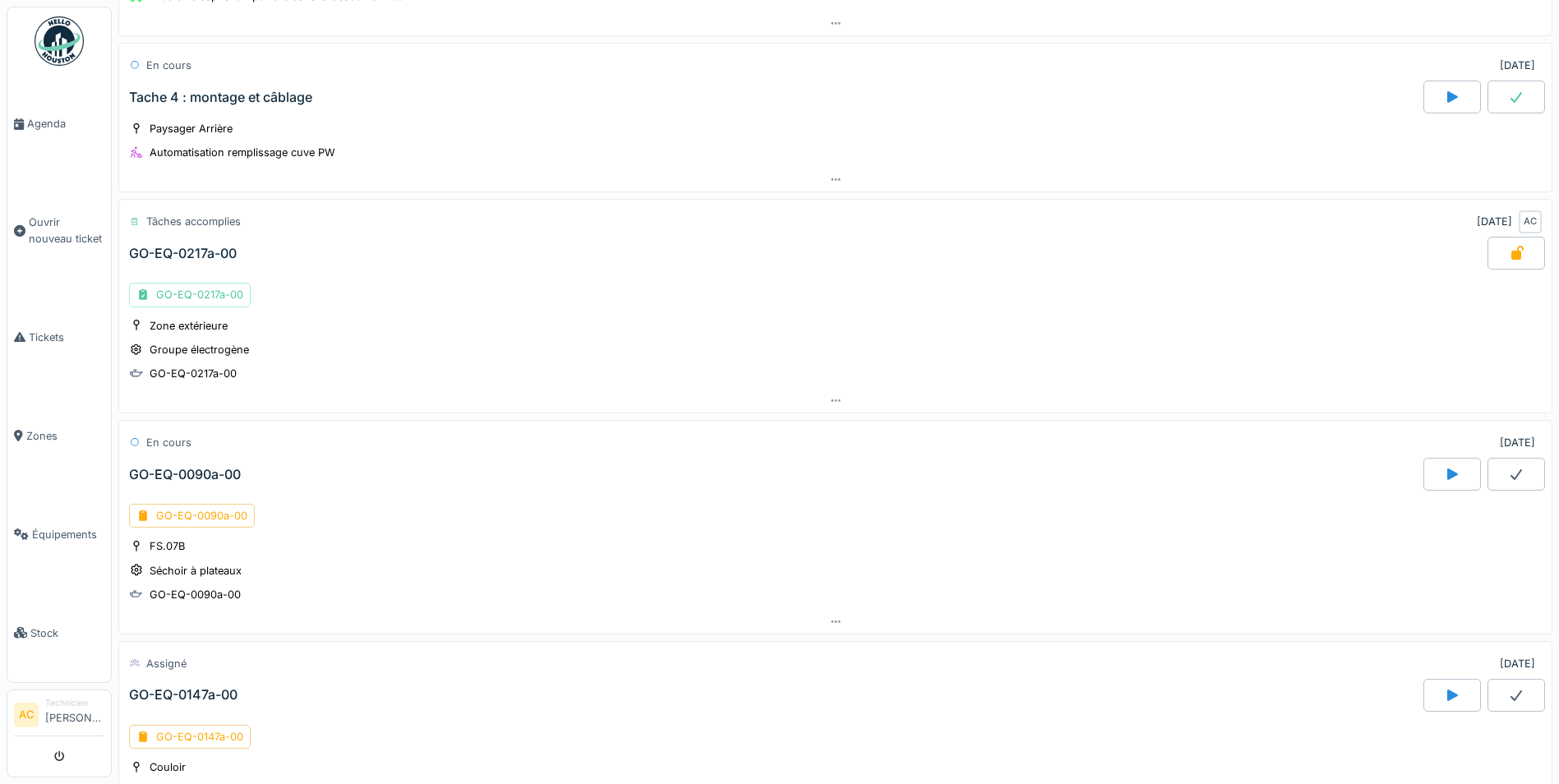
scroll to position [411, 0]
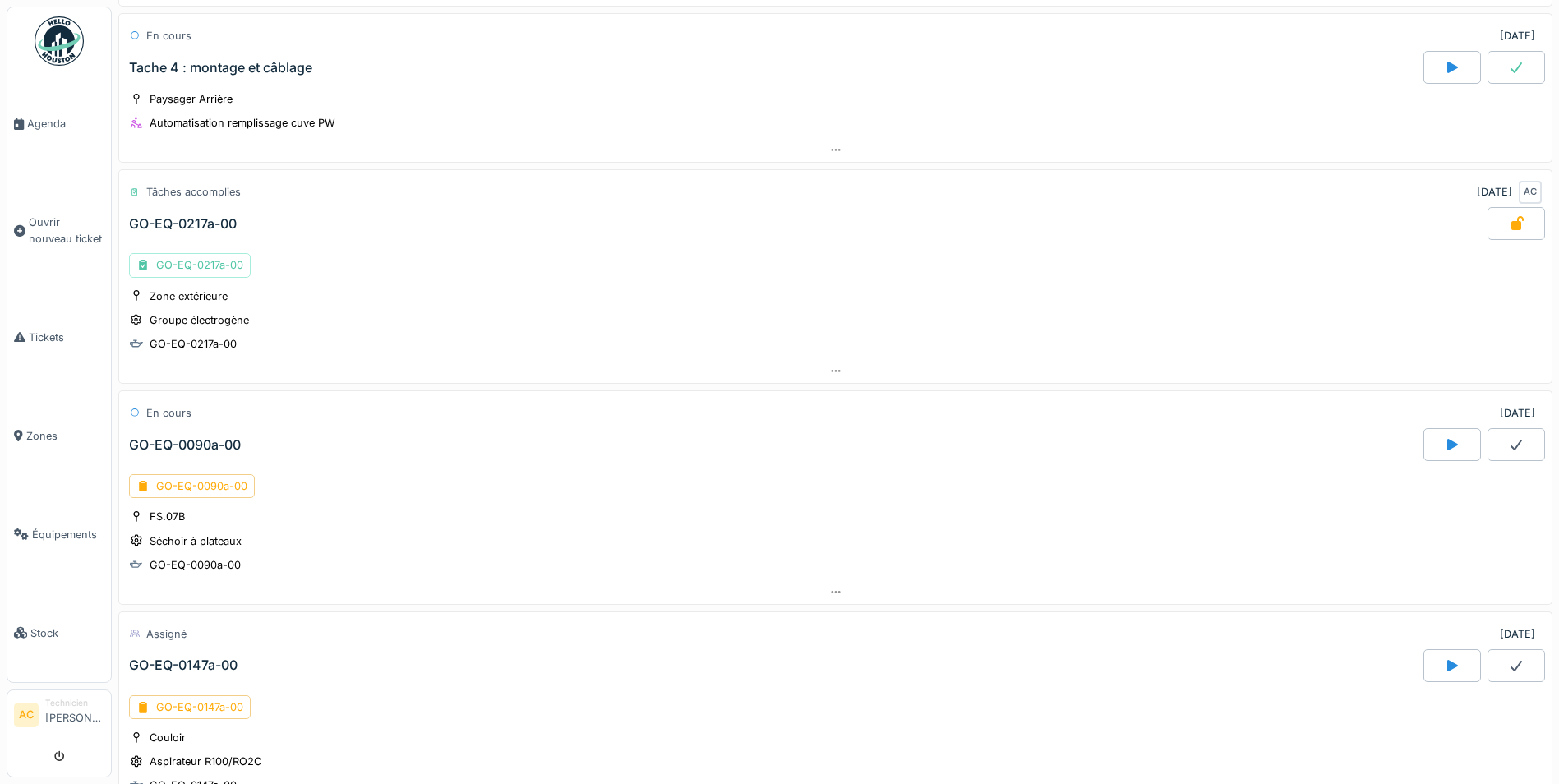
click at [172, 443] on div "GO-EQ-0090a-00" at bounding box center [185, 444] width 111 height 16
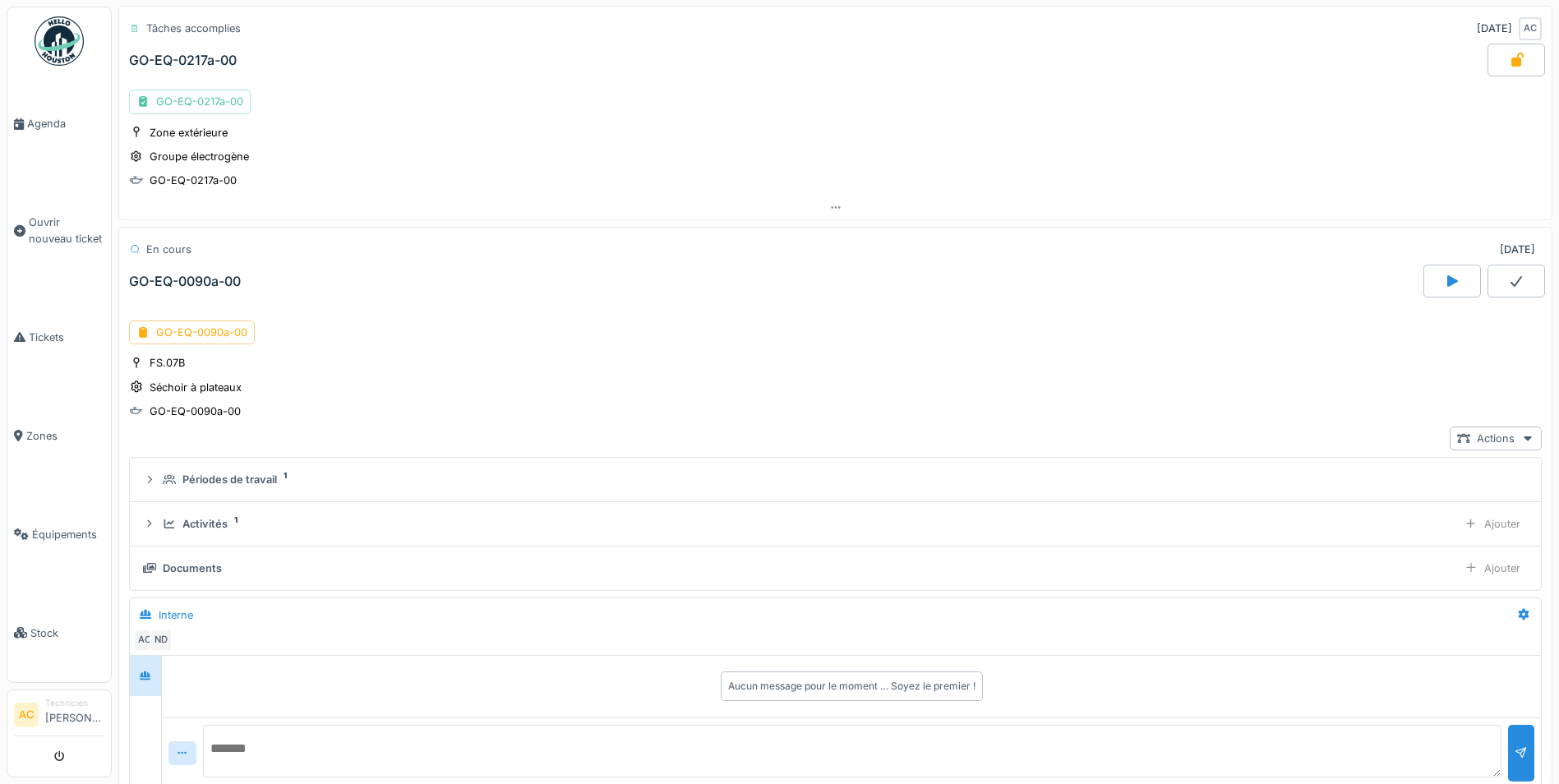
scroll to position [736, 0]
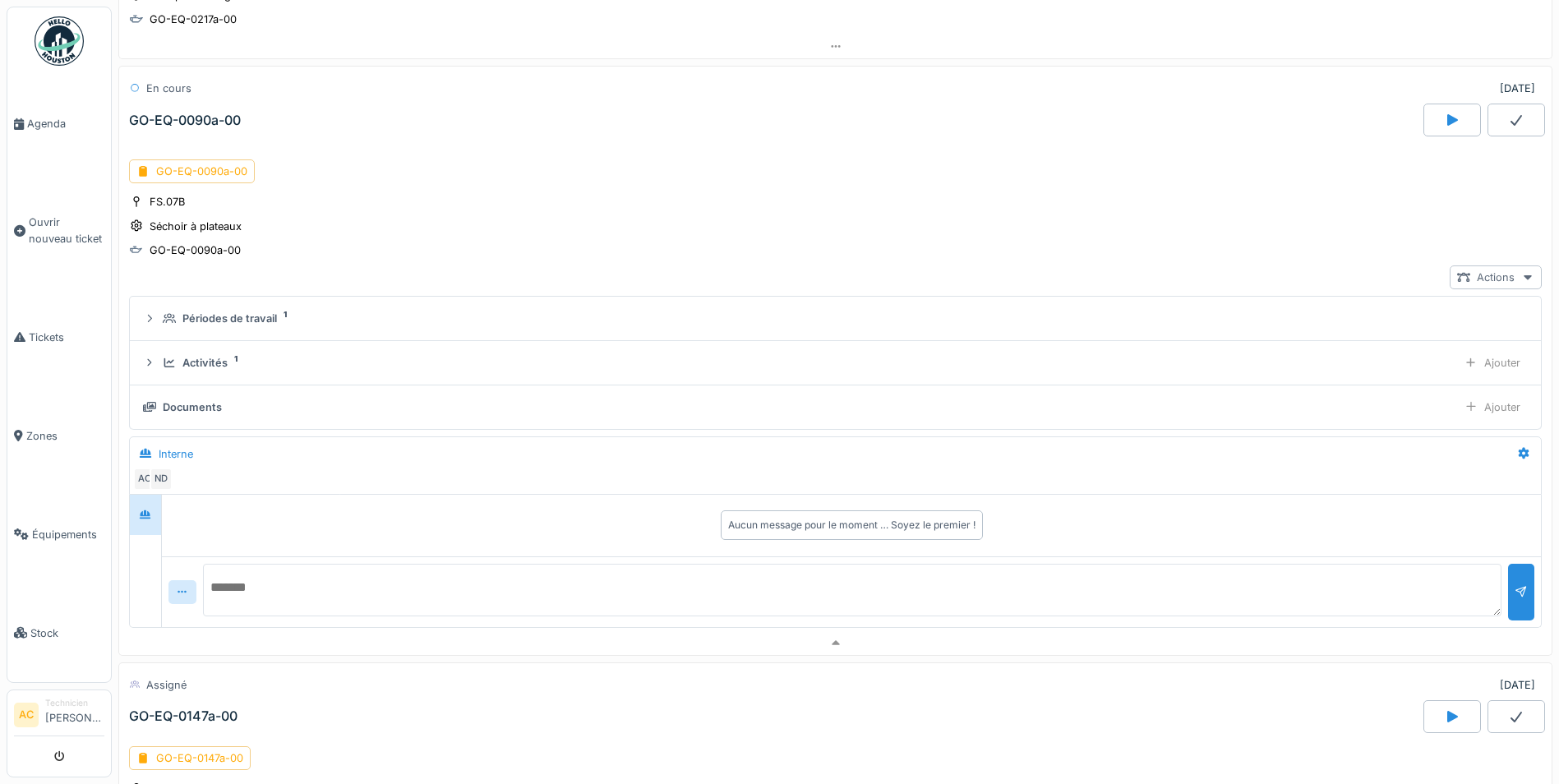
click at [1476, 276] on div "Actions" at bounding box center [1495, 277] width 92 height 24
click at [1463, 305] on div "Voir ticket GO-EQ-0090a-00" at bounding box center [1386, 314] width 225 height 25
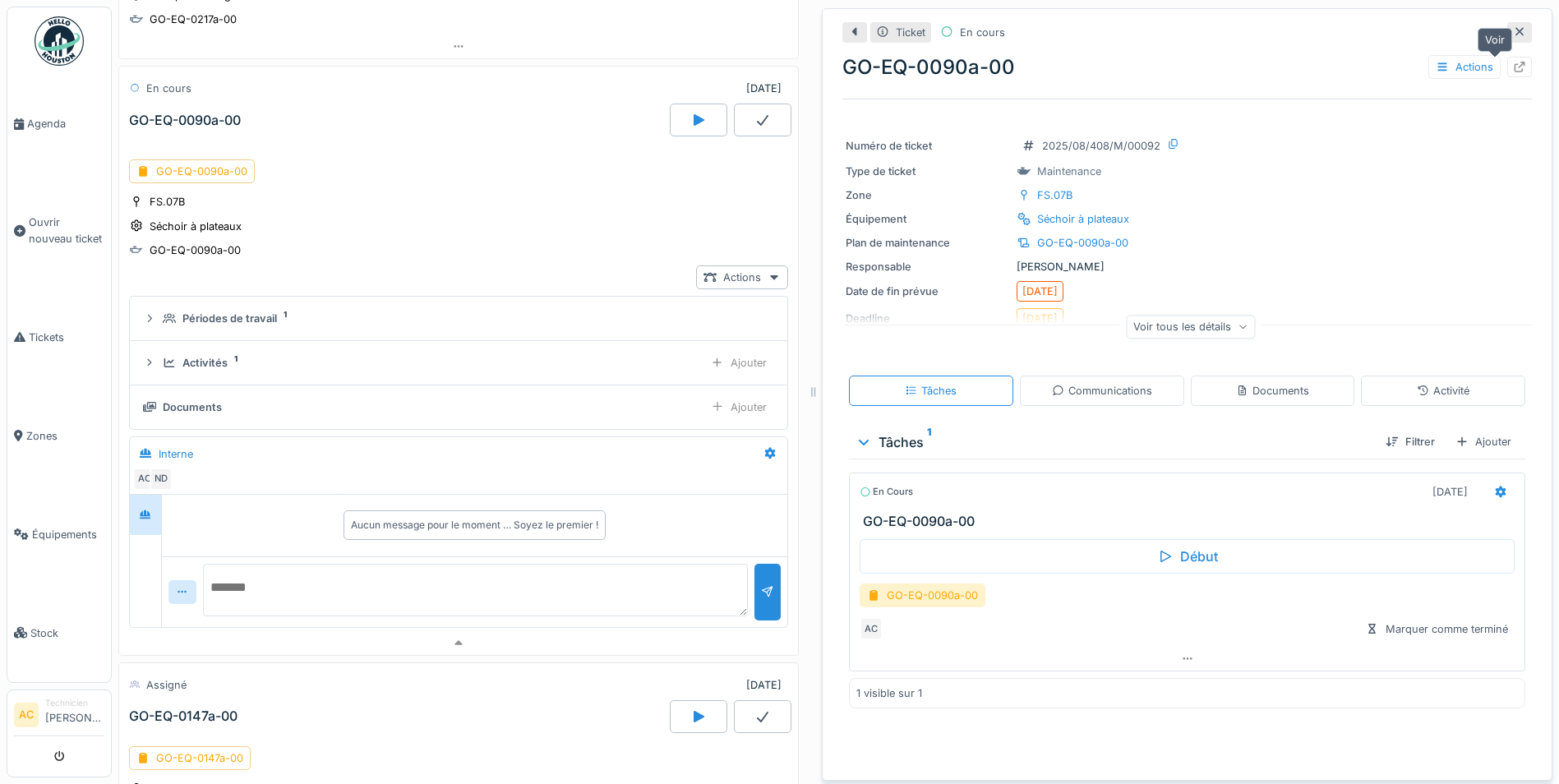
click at [1513, 69] on icon at bounding box center [1519, 67] width 13 height 11
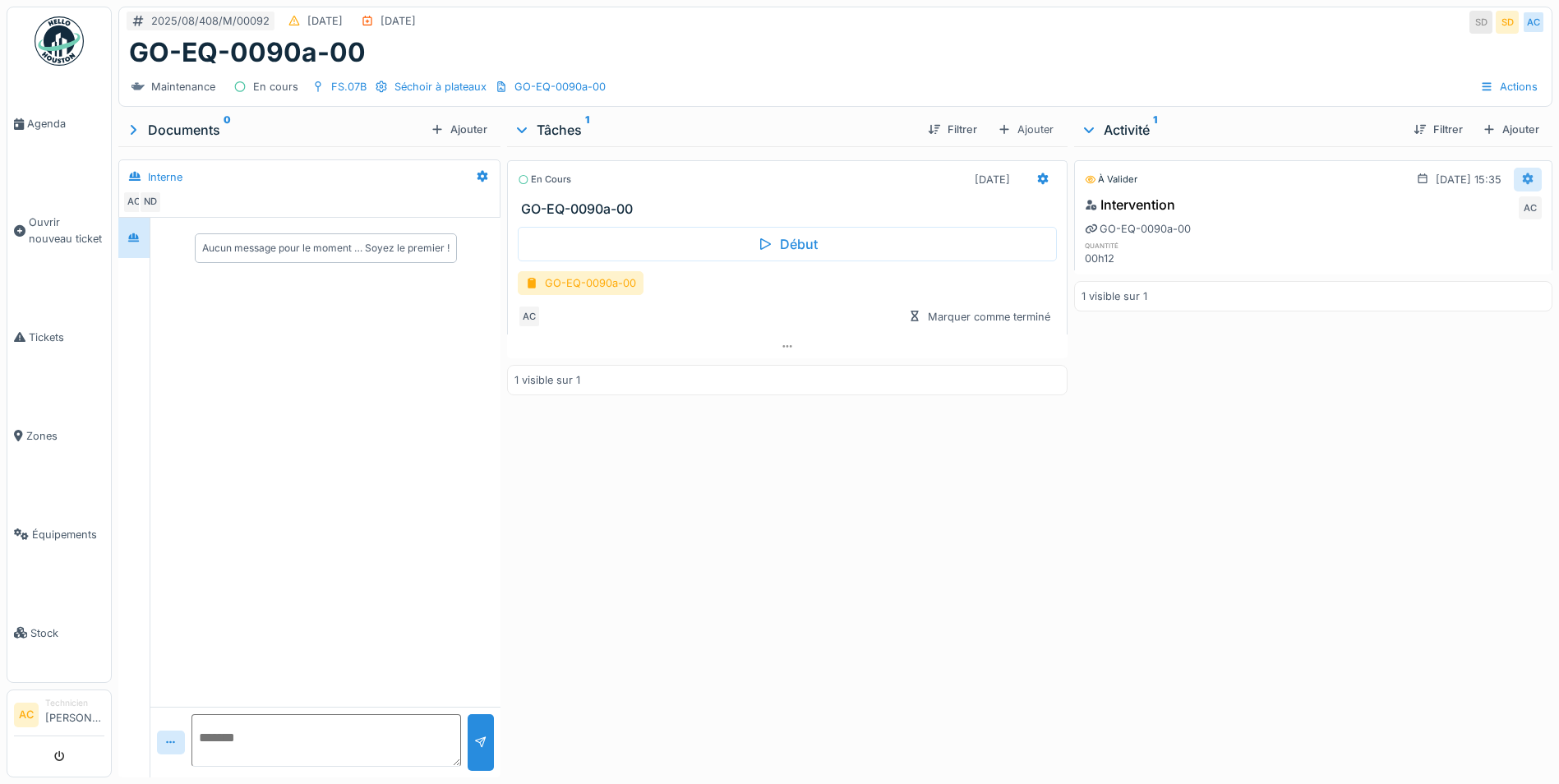
click at [1521, 172] on div at bounding box center [1527, 179] width 13 height 16
click at [1462, 241] on div "Supprimer" at bounding box center [1448, 239] width 80 height 25
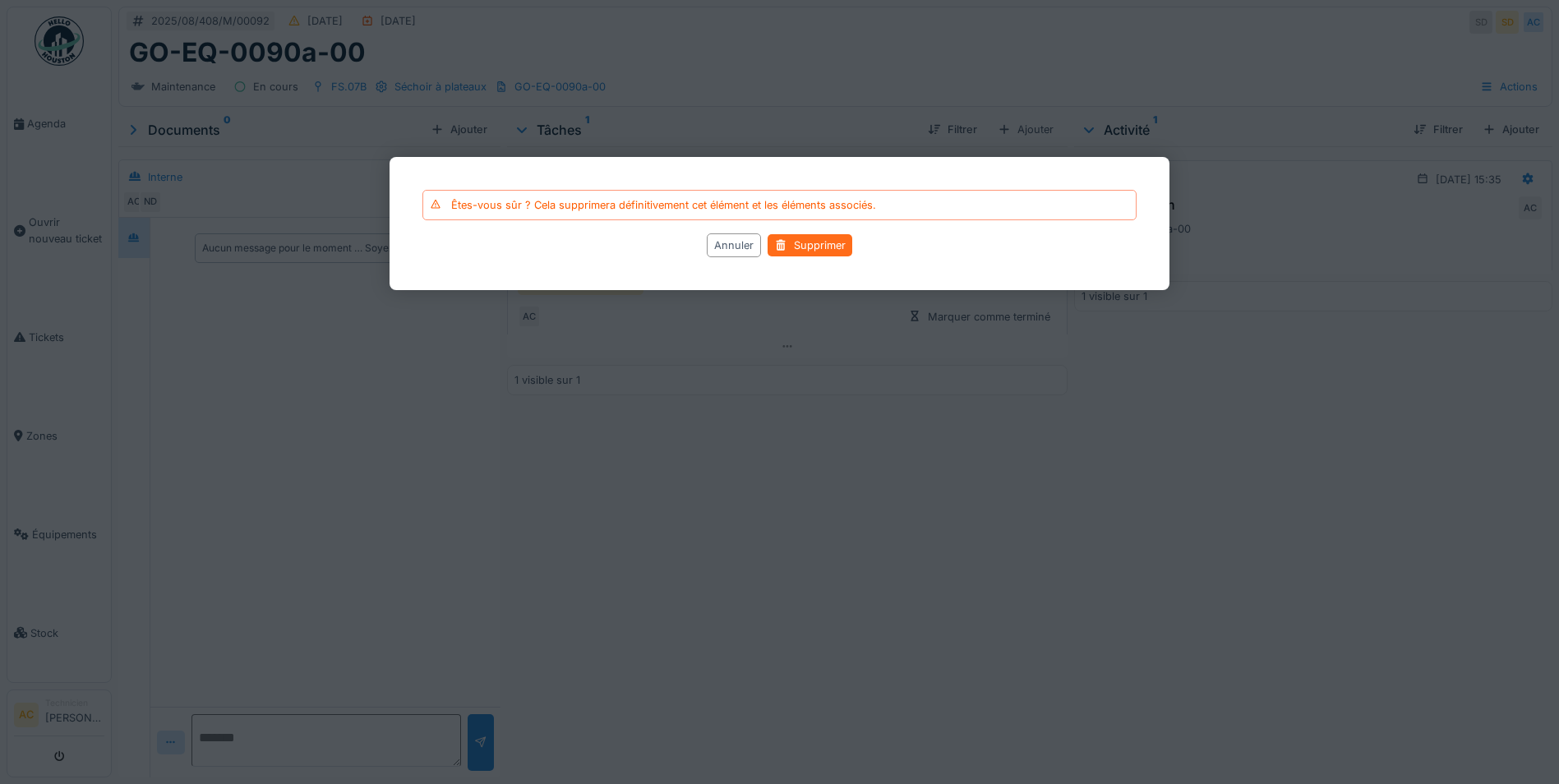
click at [812, 241] on div "Supprimer" at bounding box center [809, 245] width 84 height 22
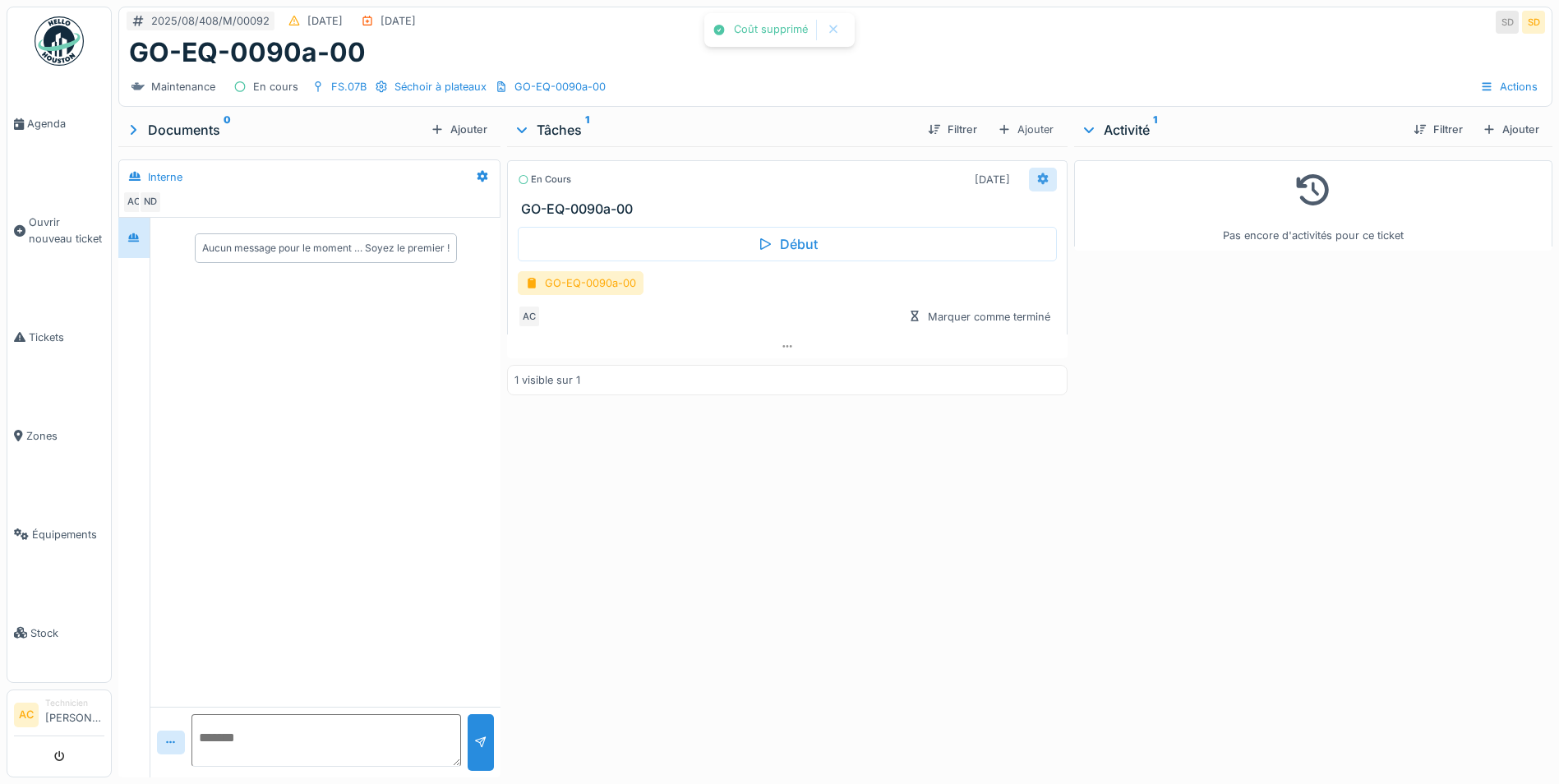
click at [1038, 180] on icon at bounding box center [1044, 179] width 11 height 11
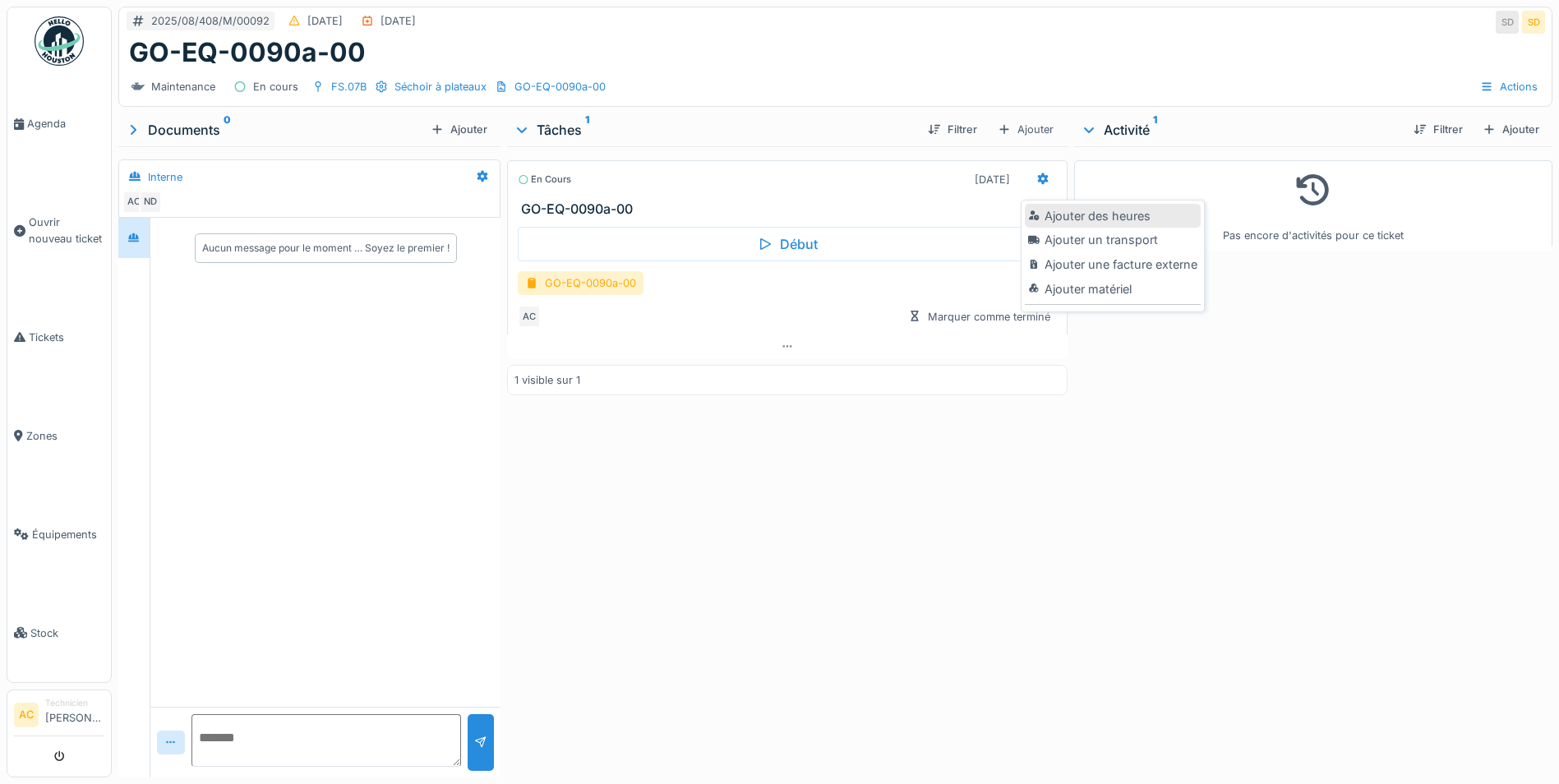
click at [1048, 215] on div "Ajouter des heures" at bounding box center [1112, 216] width 175 height 25
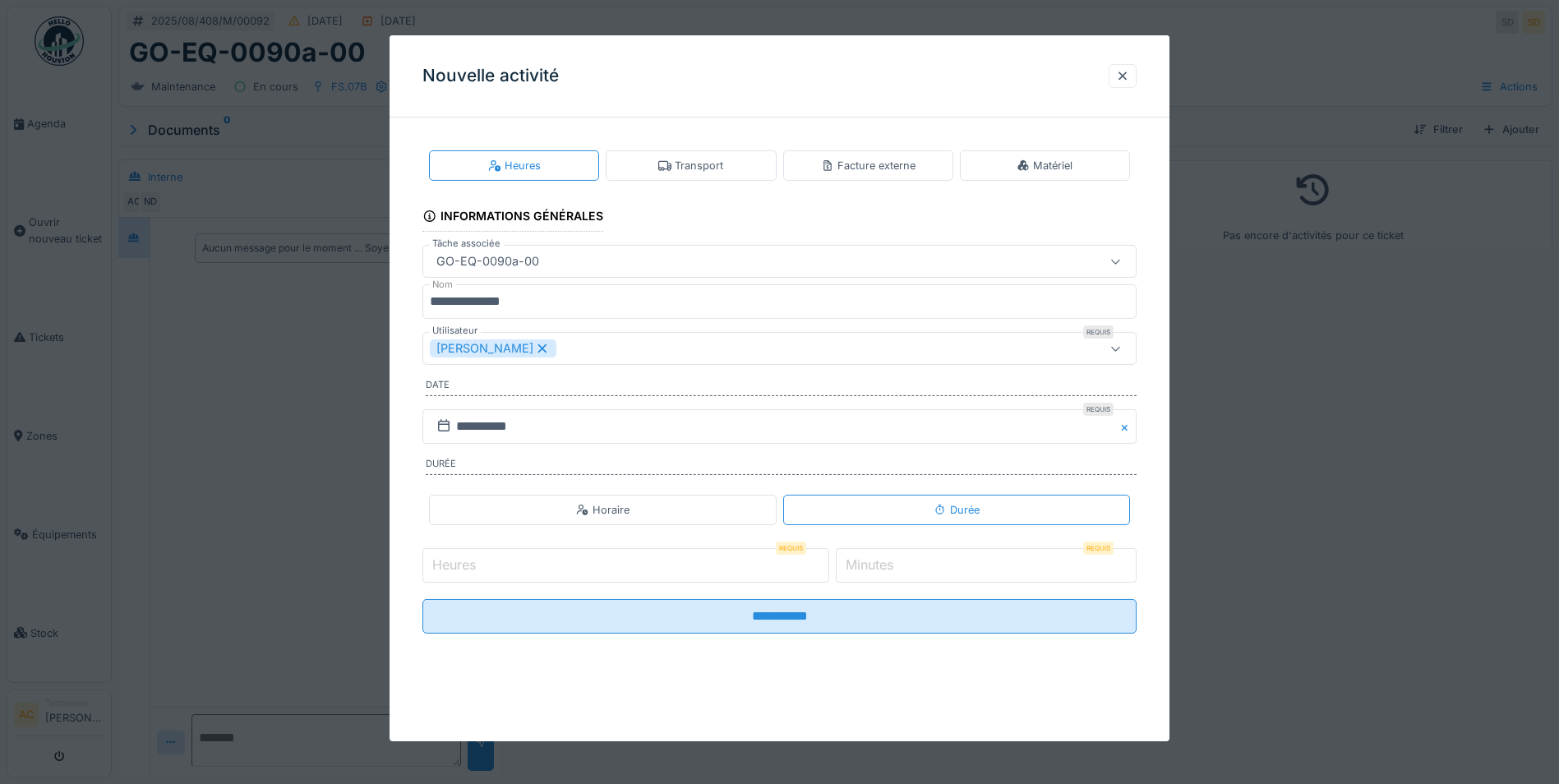
click at [510, 570] on input "Heures" at bounding box center [625, 565] width 406 height 34
type input "*"
drag, startPoint x: 893, startPoint y: 559, endPoint x: 871, endPoint y: 559, distance: 22.0
click at [882, 559] on label "Minutes" at bounding box center [870, 564] width 54 height 19
click at [882, 559] on input "*" at bounding box center [986, 565] width 301 height 34
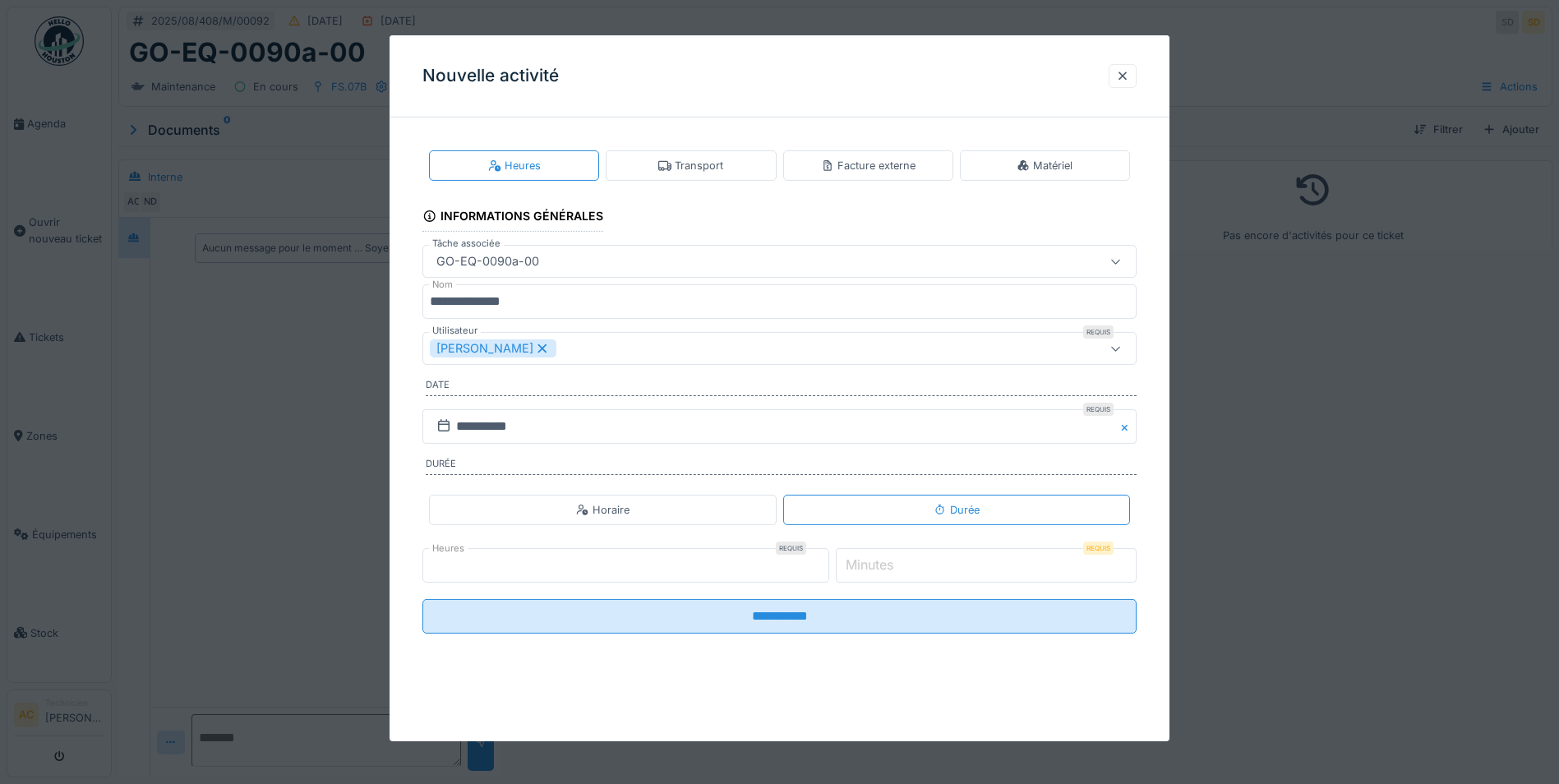
click at [868, 564] on label "Minutes" at bounding box center [870, 564] width 54 height 19
click at [868, 564] on input "*" at bounding box center [986, 565] width 301 height 34
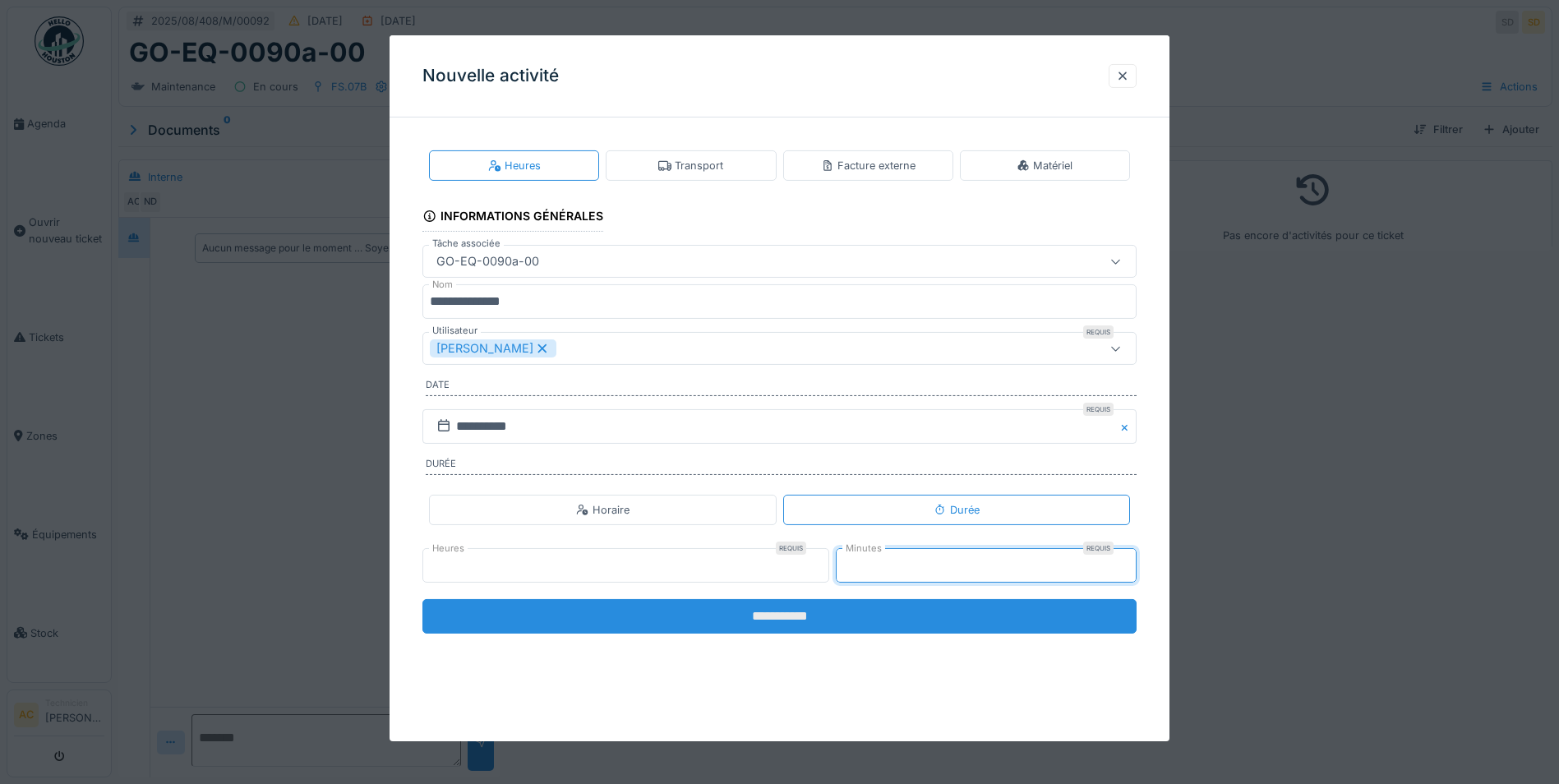
type input "*"
type input "**"
click at [844, 614] on input "**********" at bounding box center [780, 616] width 715 height 34
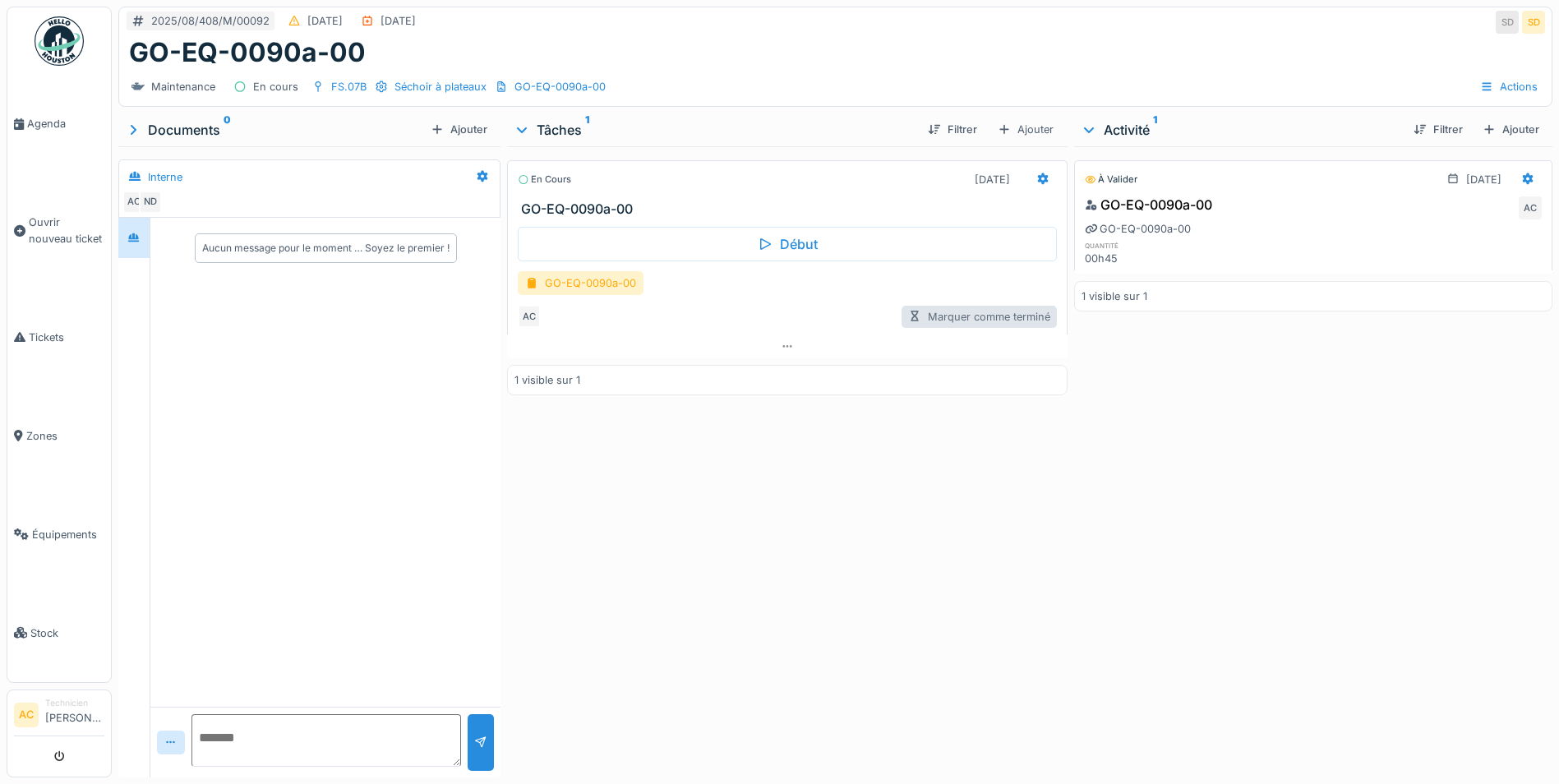
click at [998, 318] on div "Marquer comme terminé" at bounding box center [979, 316] width 155 height 22
click at [535, 280] on div at bounding box center [532, 283] width 13 height 16
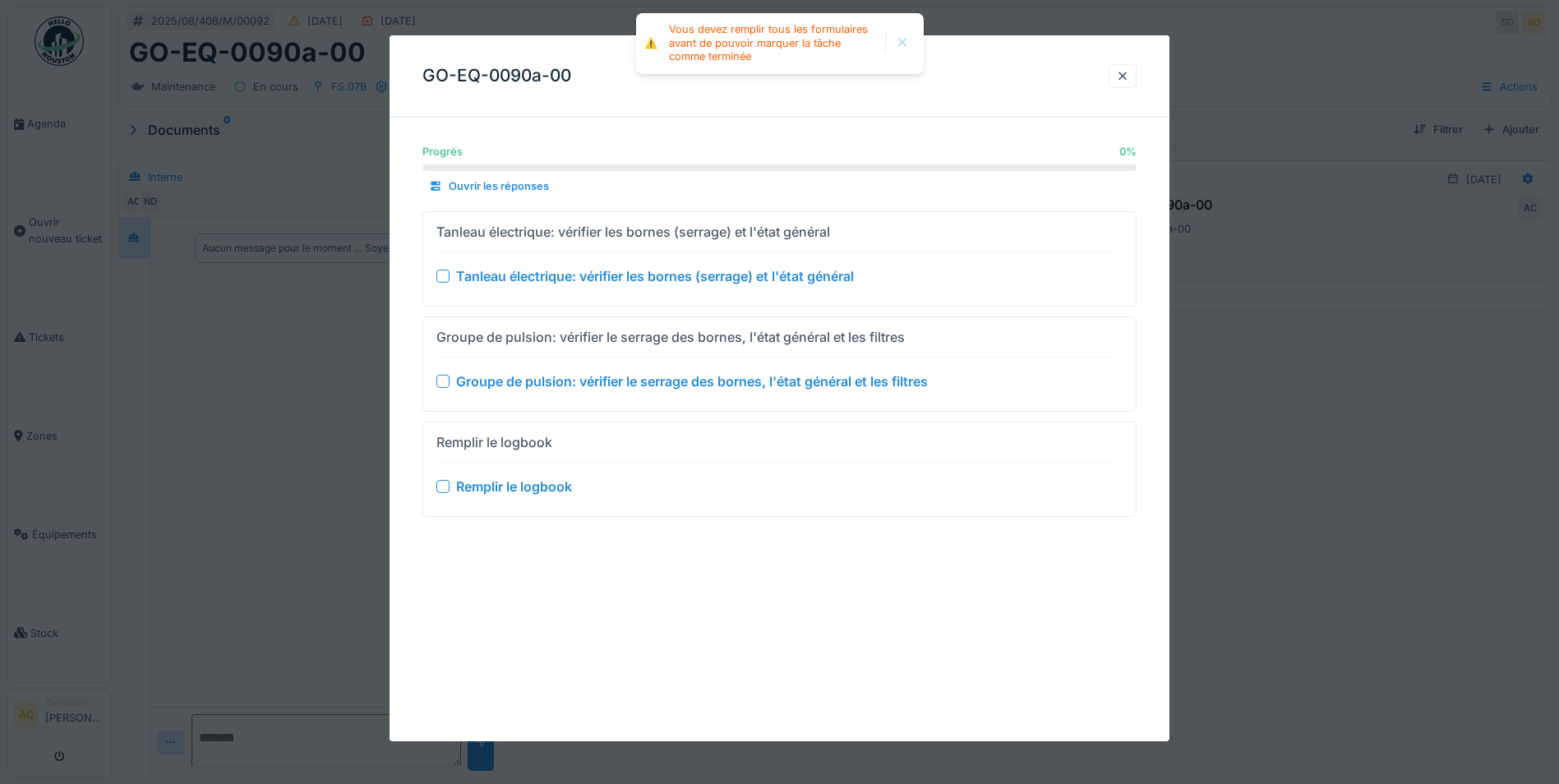
click at [442, 276] on div at bounding box center [443, 276] width 13 height 13
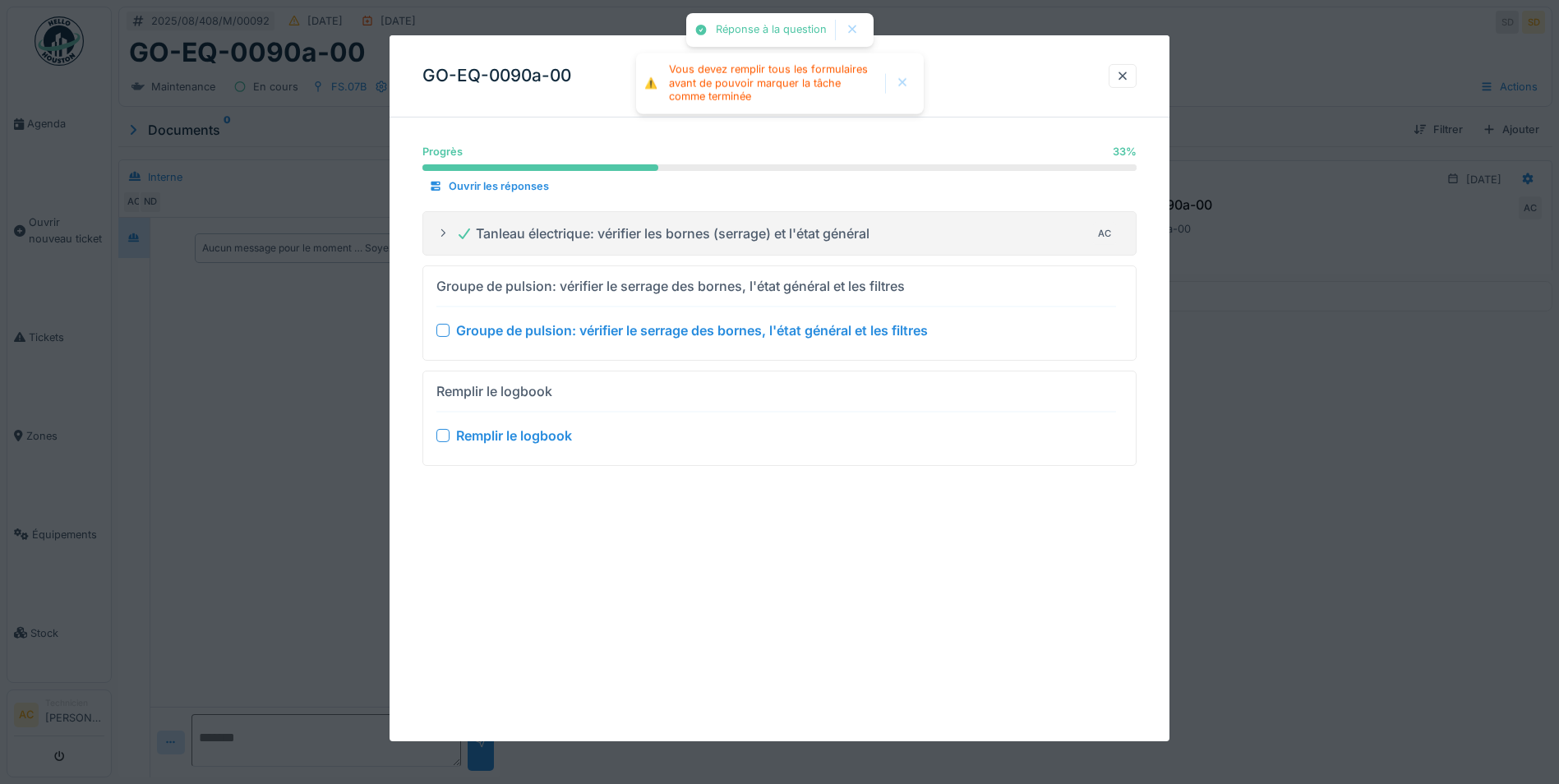
click at [443, 327] on div at bounding box center [443, 330] width 13 height 13
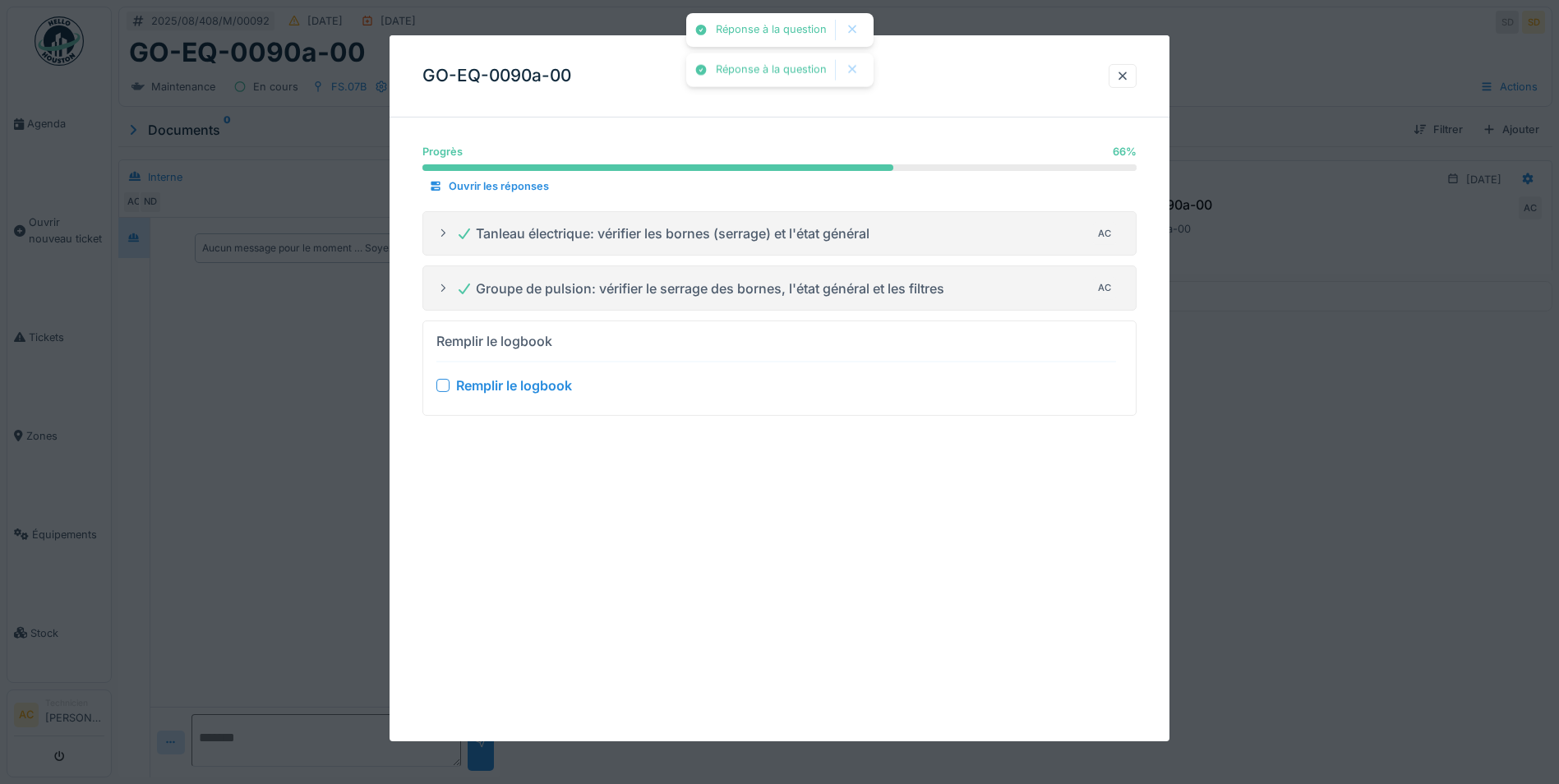
click at [445, 388] on div at bounding box center [443, 385] width 13 height 13
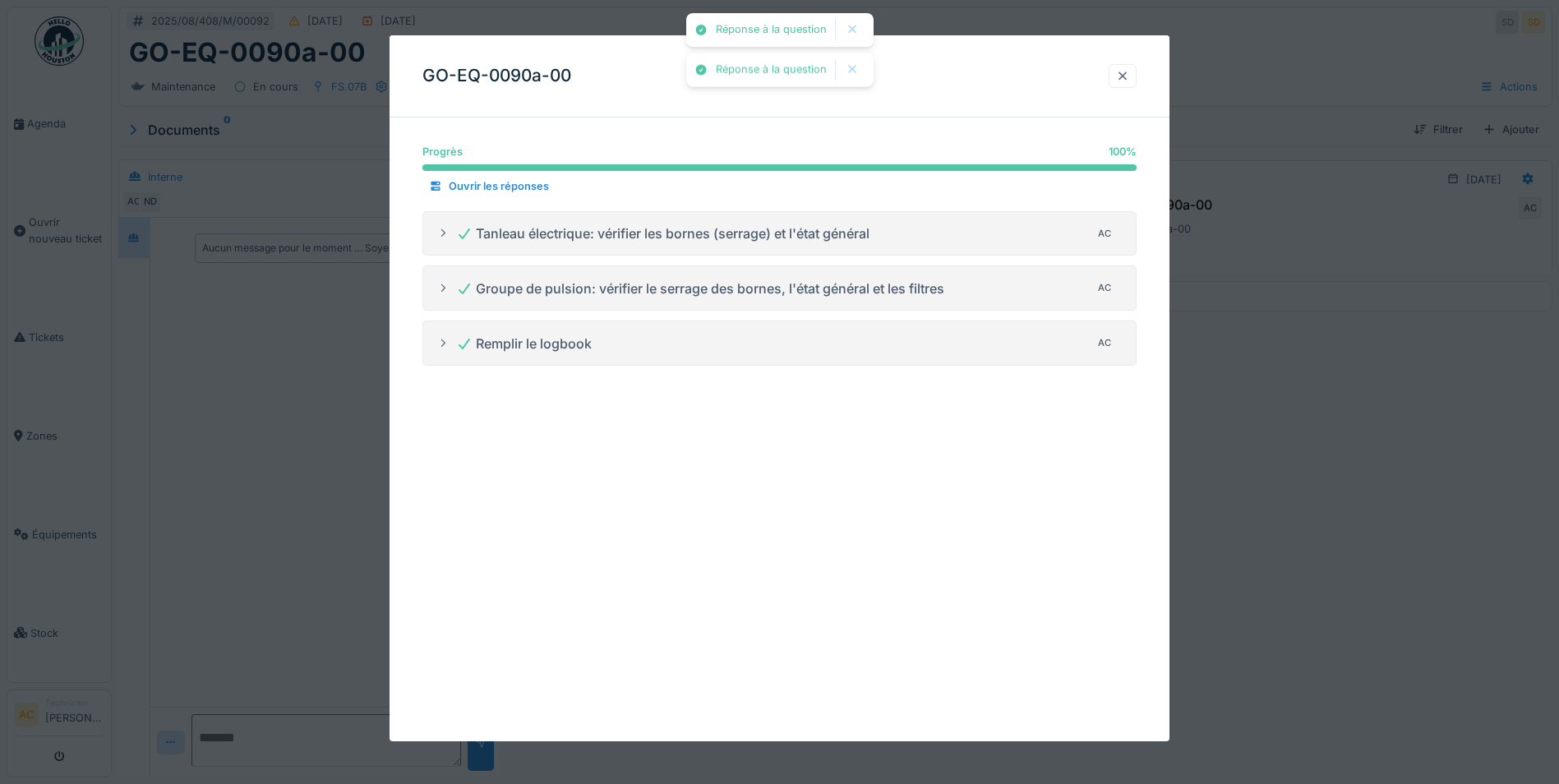
click at [1129, 76] on div at bounding box center [1123, 76] width 13 height 16
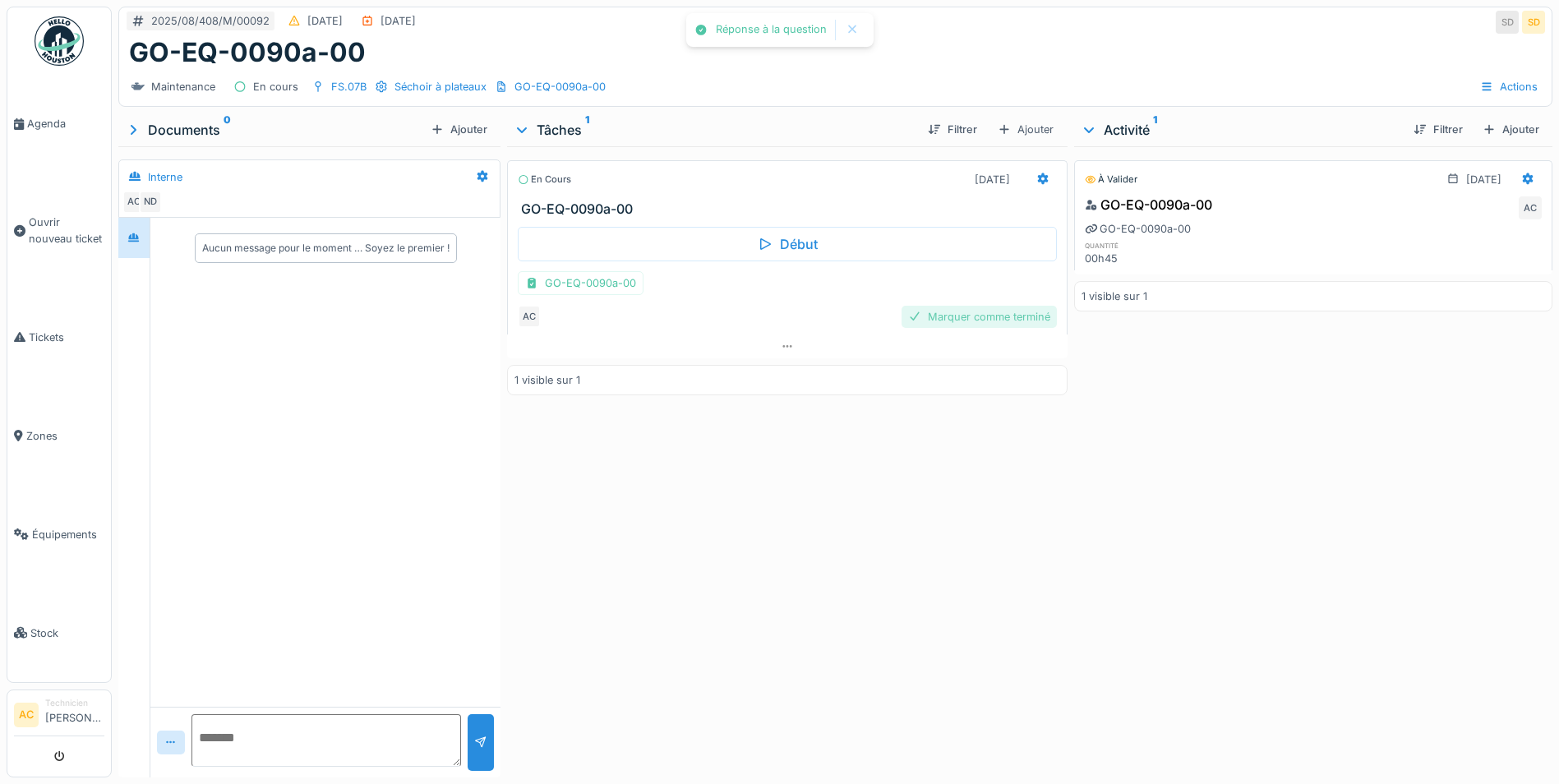
click at [940, 317] on div "Marquer comme terminé" at bounding box center [979, 316] width 155 height 22
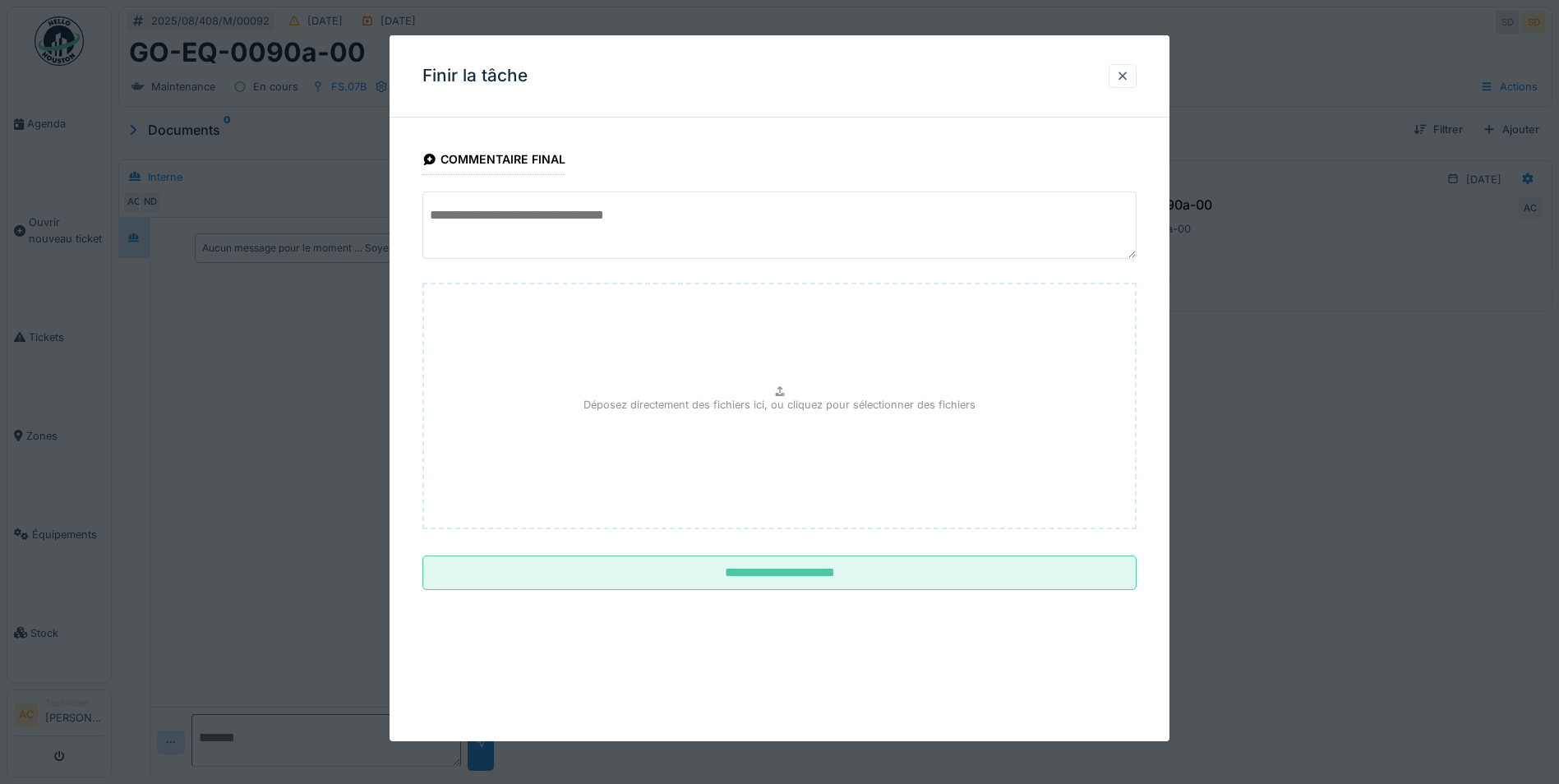
click at [591, 229] on textarea at bounding box center [780, 225] width 715 height 68
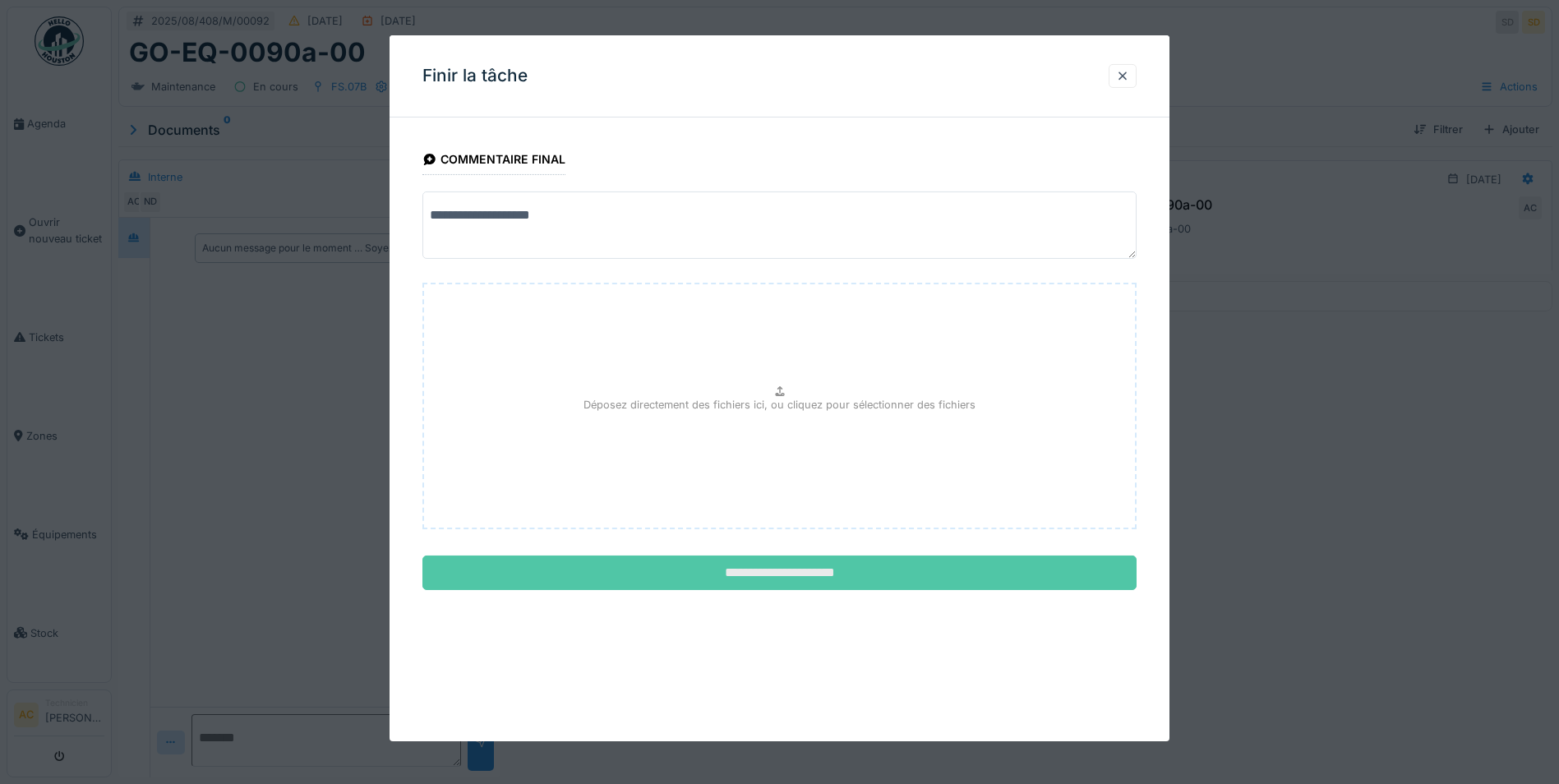
type textarea "**********"
click at [741, 581] on input "**********" at bounding box center [780, 572] width 715 height 34
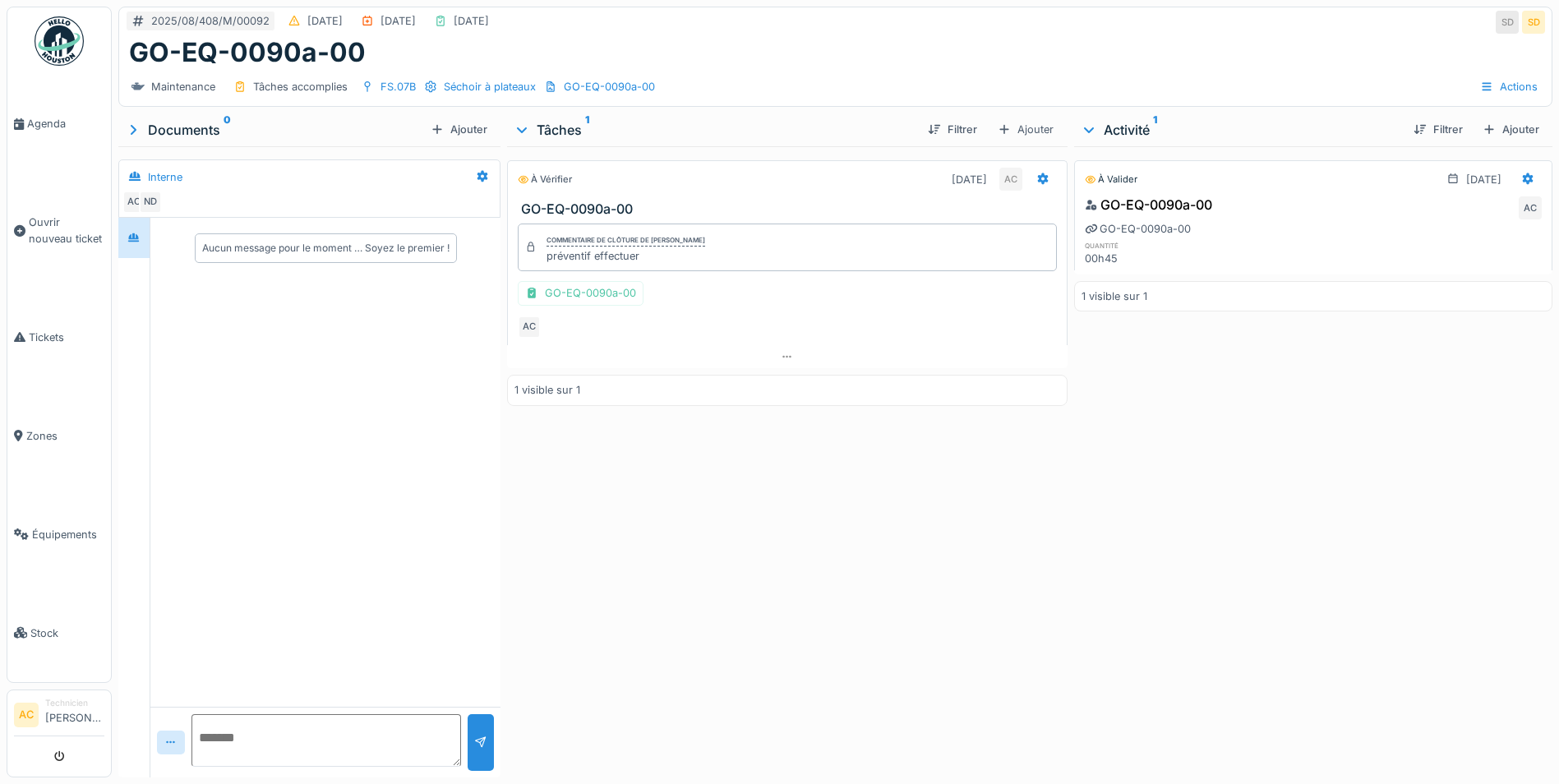
click at [69, 26] on img at bounding box center [58, 41] width 49 height 49
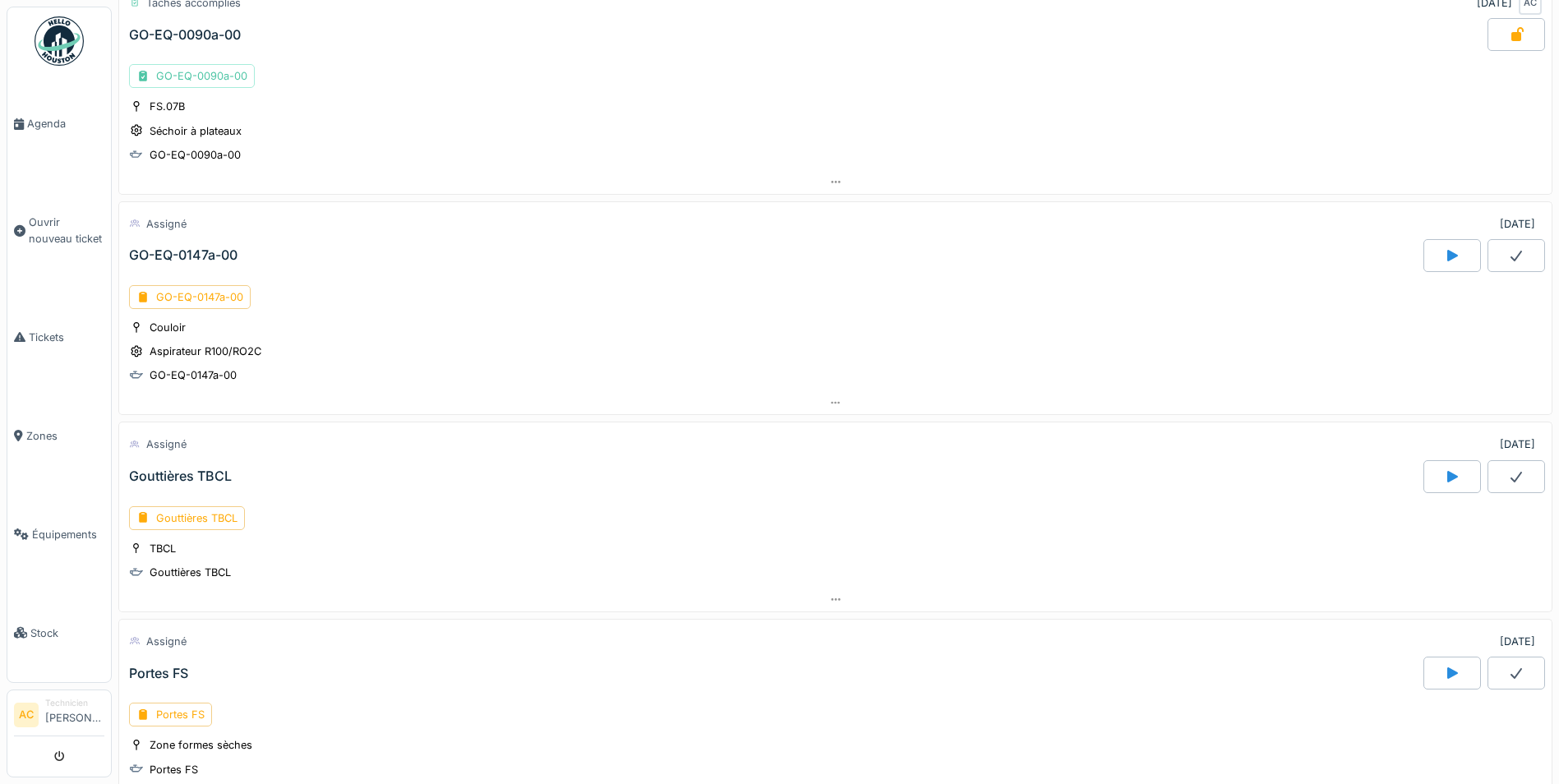
scroll to position [822, 0]
click at [190, 295] on div "GO-EQ-0147a-00" at bounding box center [189, 296] width 122 height 24
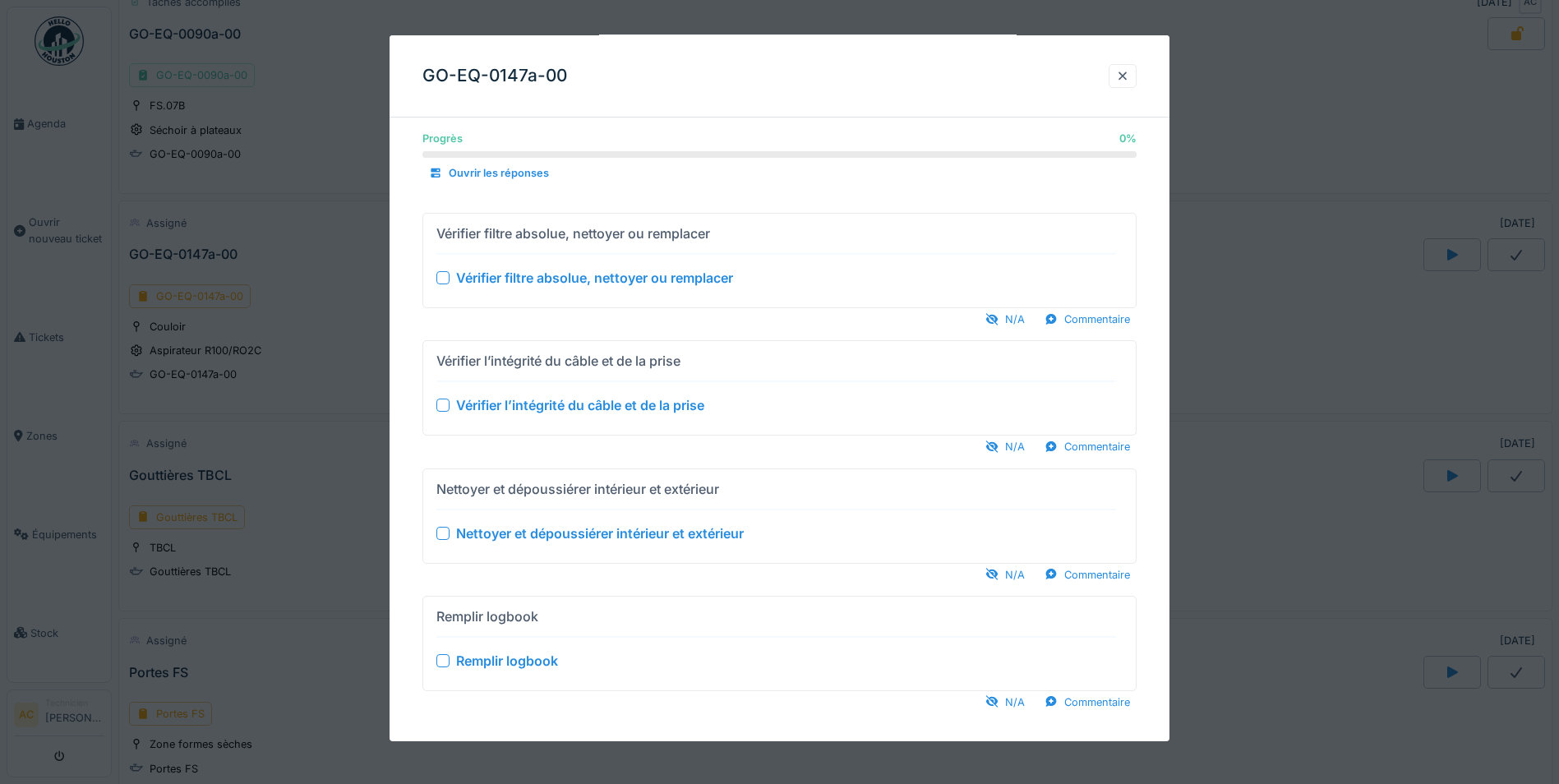
scroll to position [395, 0]
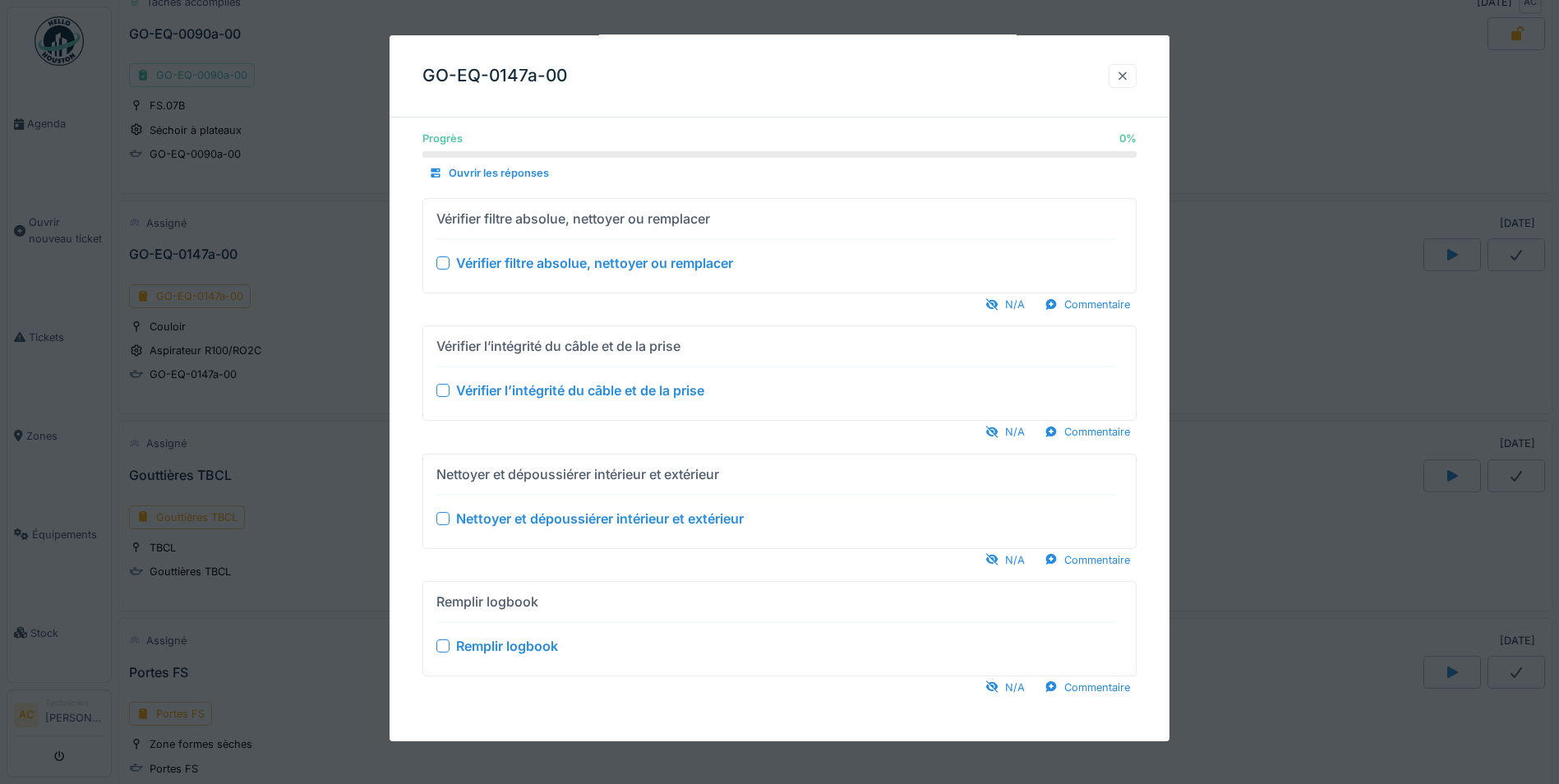
click at [1122, 79] on div at bounding box center [1123, 76] width 13 height 16
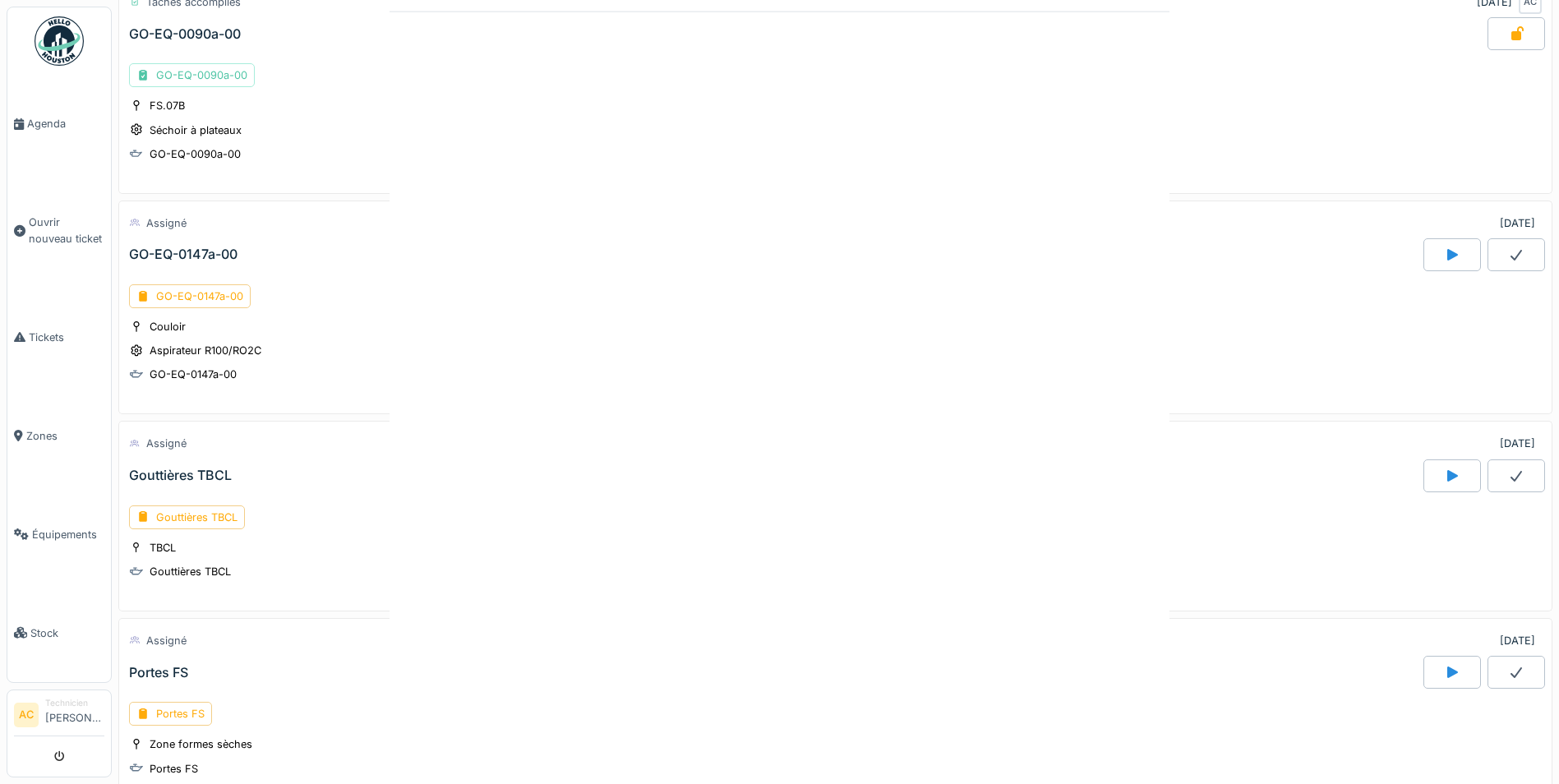
scroll to position [0, 0]
